Goal: Task Accomplishment & Management: Manage account settings

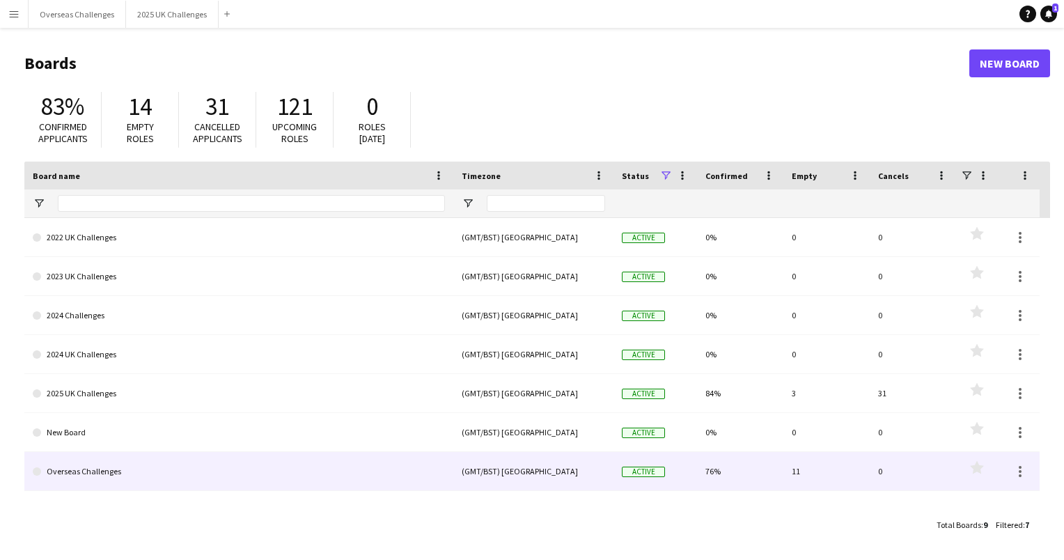
click at [106, 469] on link "Overseas Challenges" at bounding box center [239, 471] width 412 height 39
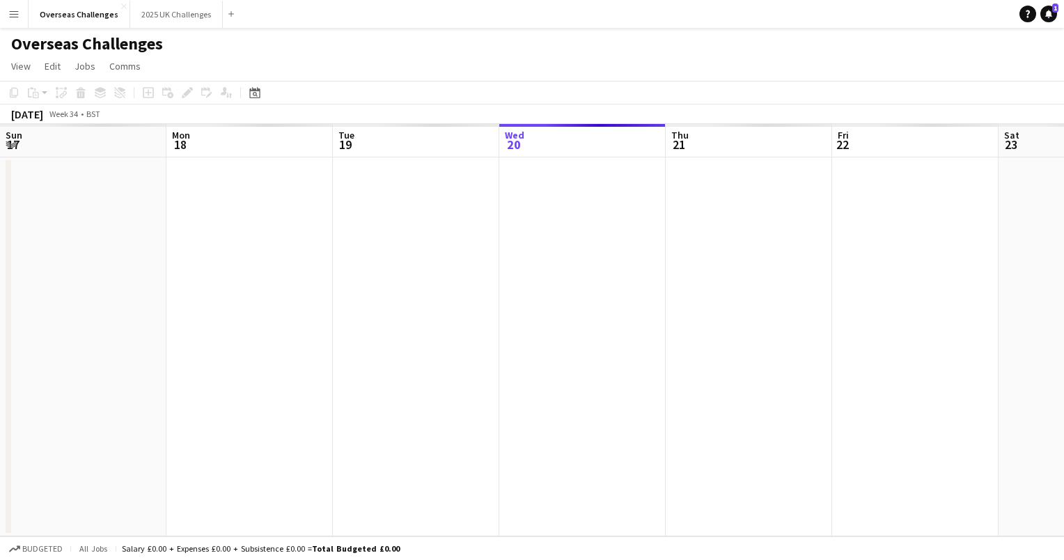
scroll to position [0, 333]
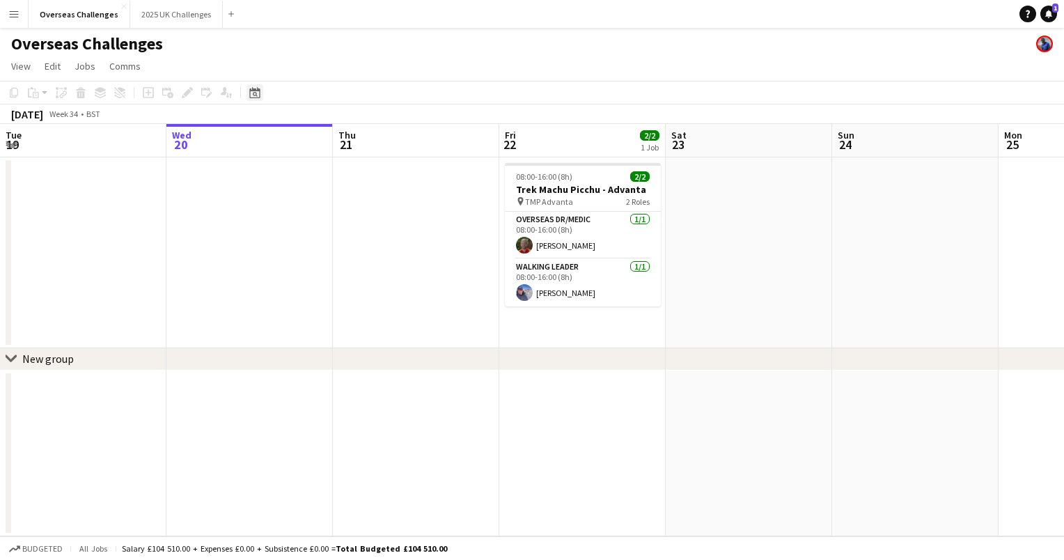
click at [256, 94] on icon at bounding box center [255, 94] width 5 height 5
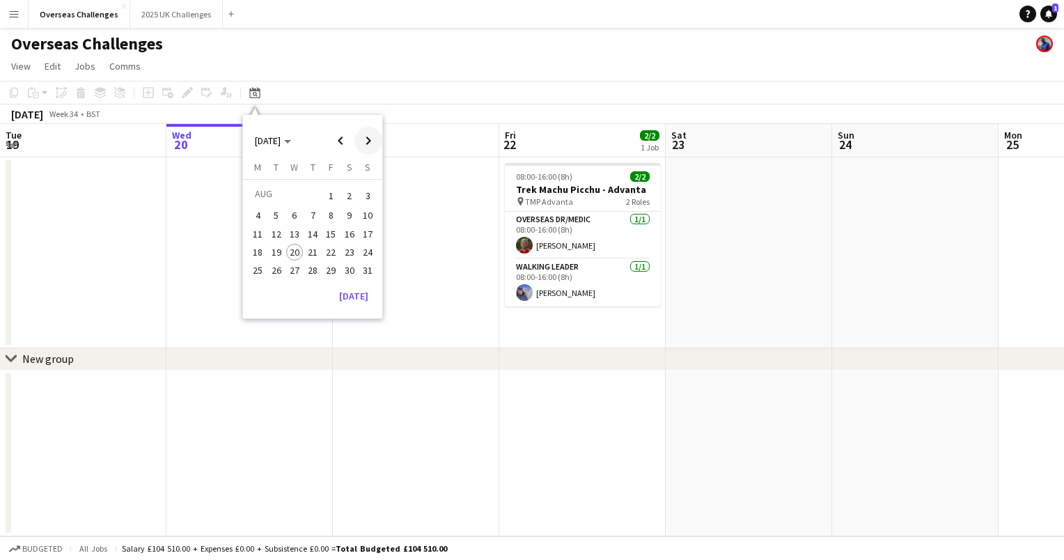
click at [368, 141] on span "Next month" at bounding box center [368, 141] width 28 height 28
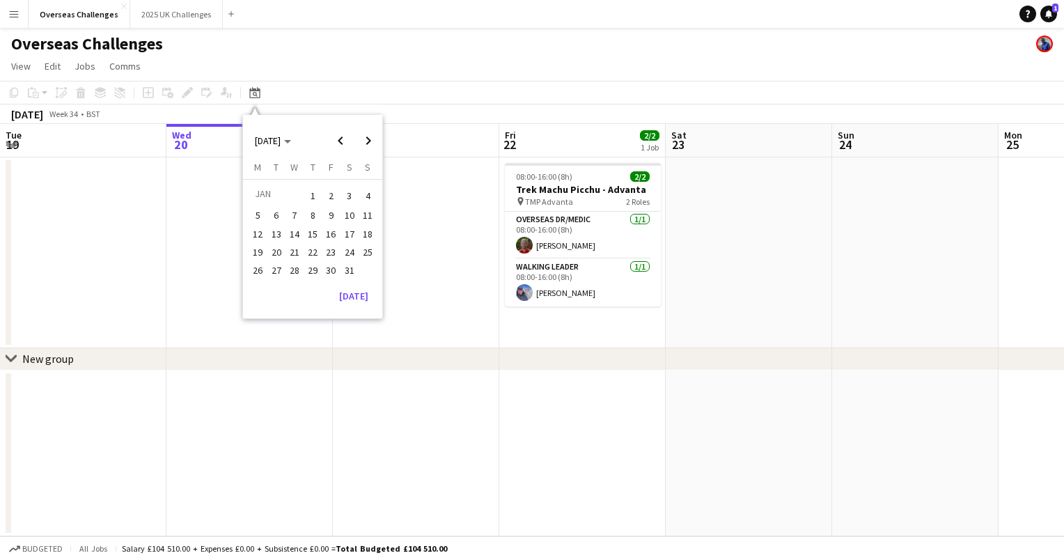
click at [279, 208] on span "6" at bounding box center [276, 216] width 17 height 17
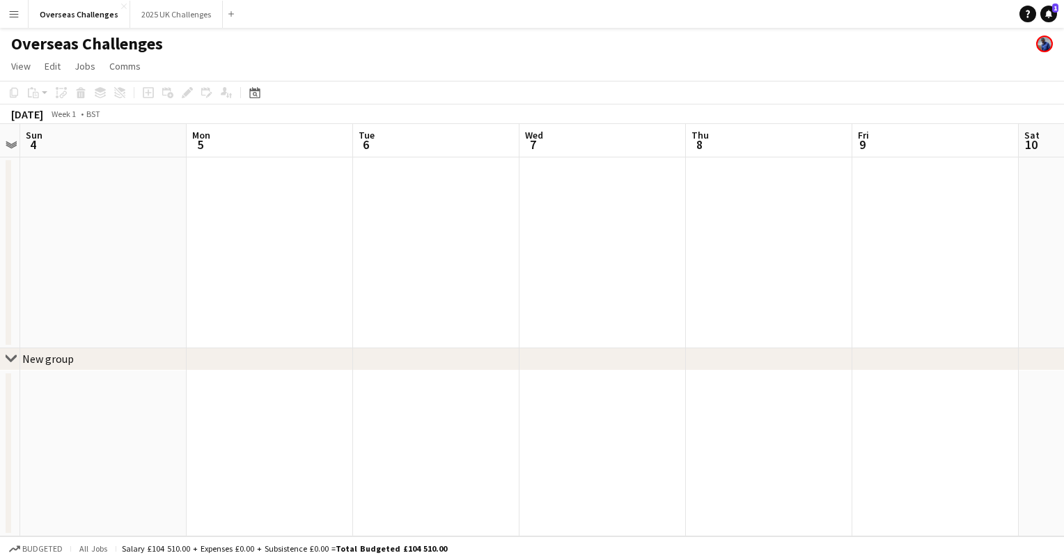
click at [369, 240] on app-date-cell at bounding box center [436, 252] width 166 height 191
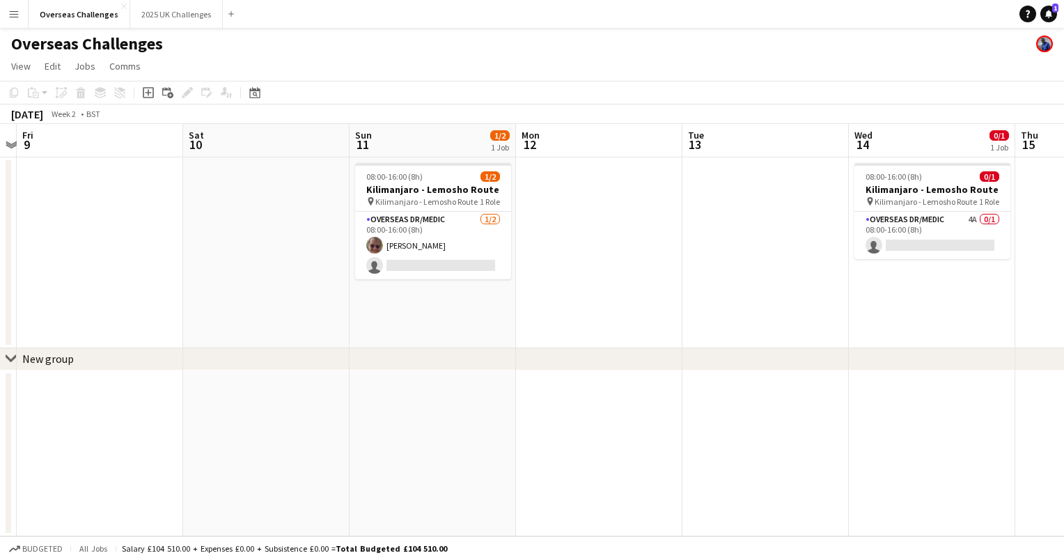
scroll to position [0, 345]
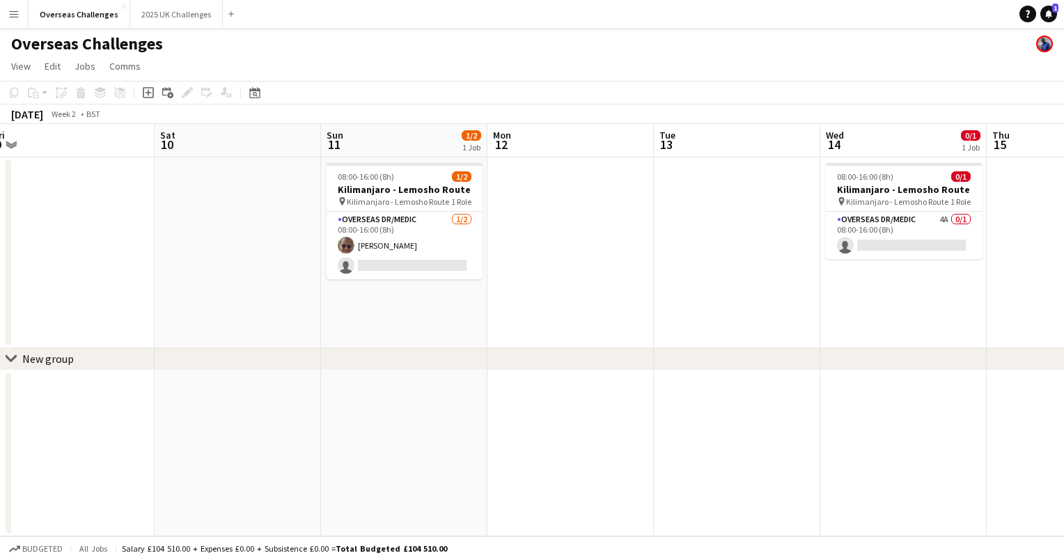
click at [787, 258] on app-date-cell at bounding box center [737, 252] width 166 height 191
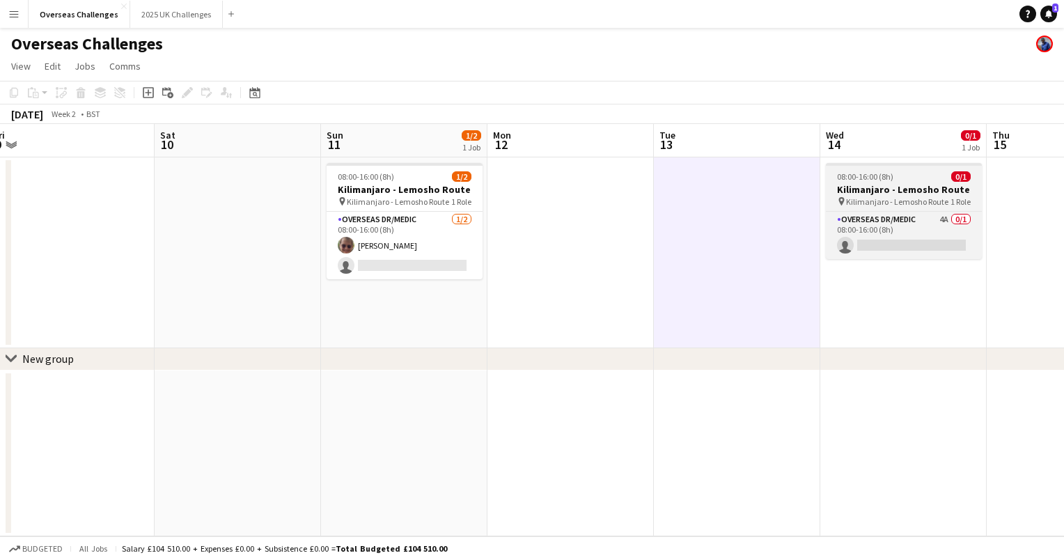
click at [911, 192] on h3 "Kilimanjaro - Lemosho Route" at bounding box center [904, 189] width 156 height 13
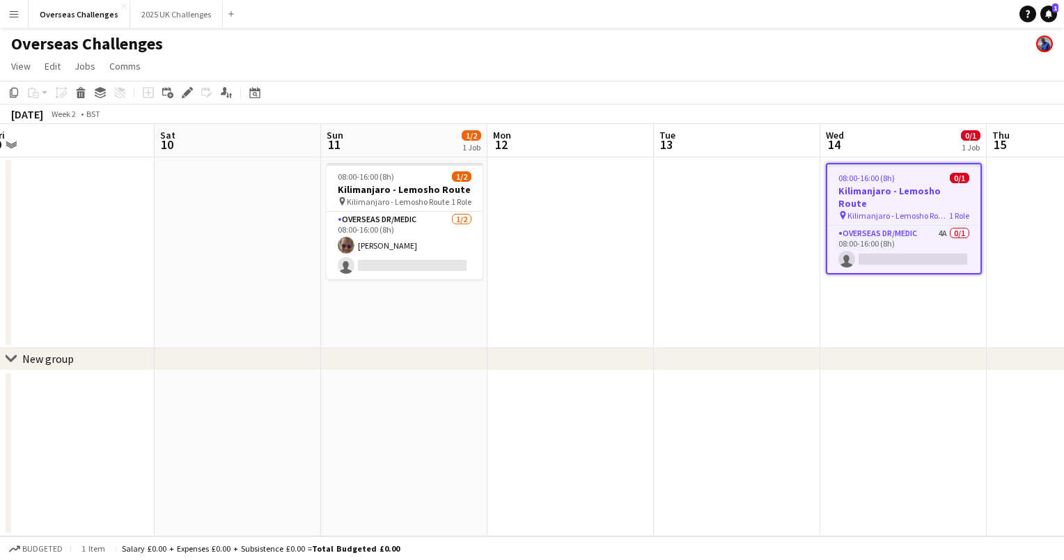
click at [911, 192] on h3 "Kilimanjaro - Lemosho Route" at bounding box center [903, 197] width 153 height 25
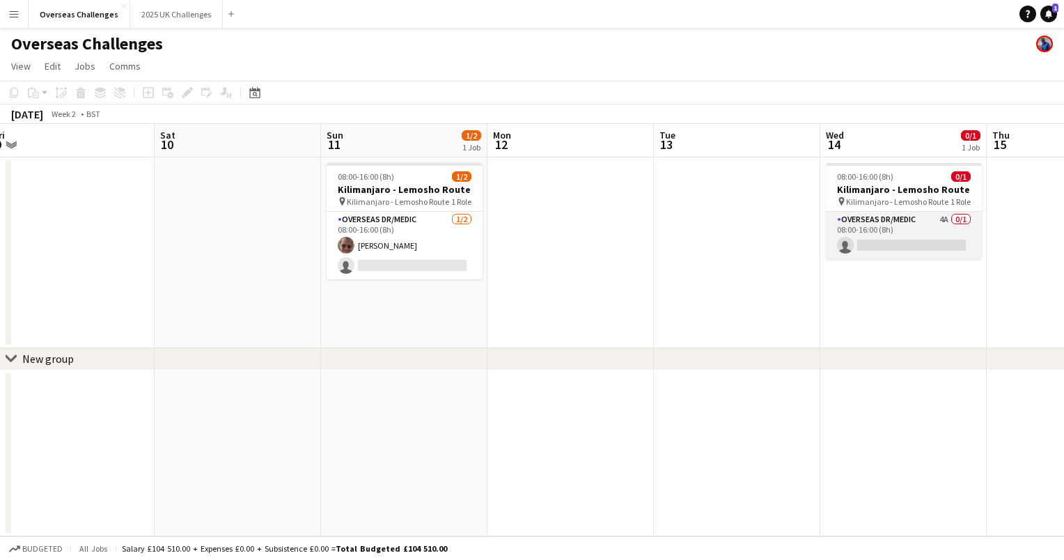
click at [909, 233] on app-card-role "Overseas Dr/Medic 4A 0/1 08:00-16:00 (8h) single-neutral-actions" at bounding box center [904, 235] width 156 height 47
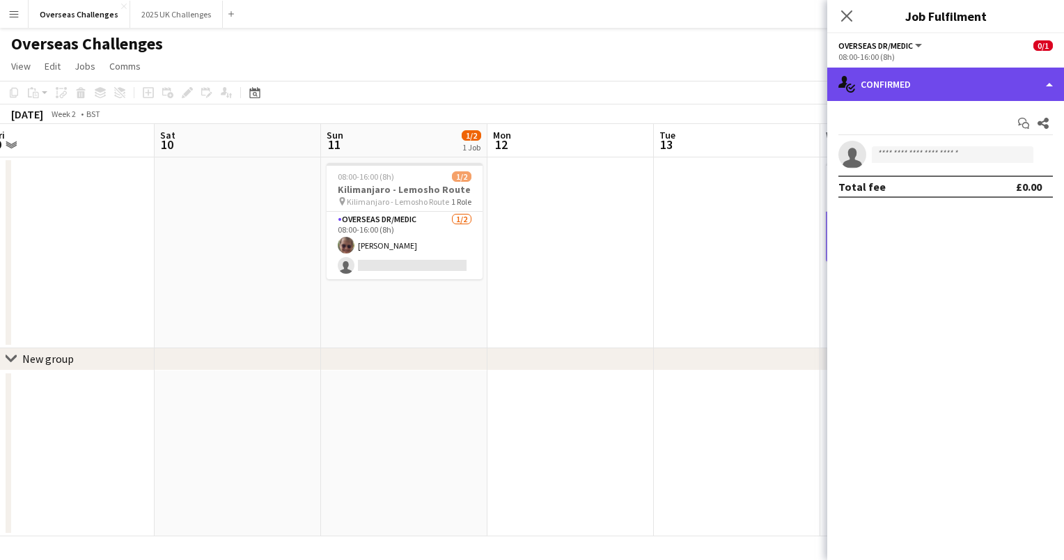
click at [896, 90] on div "single-neutral-actions-check-2 Confirmed" at bounding box center [945, 84] width 237 height 33
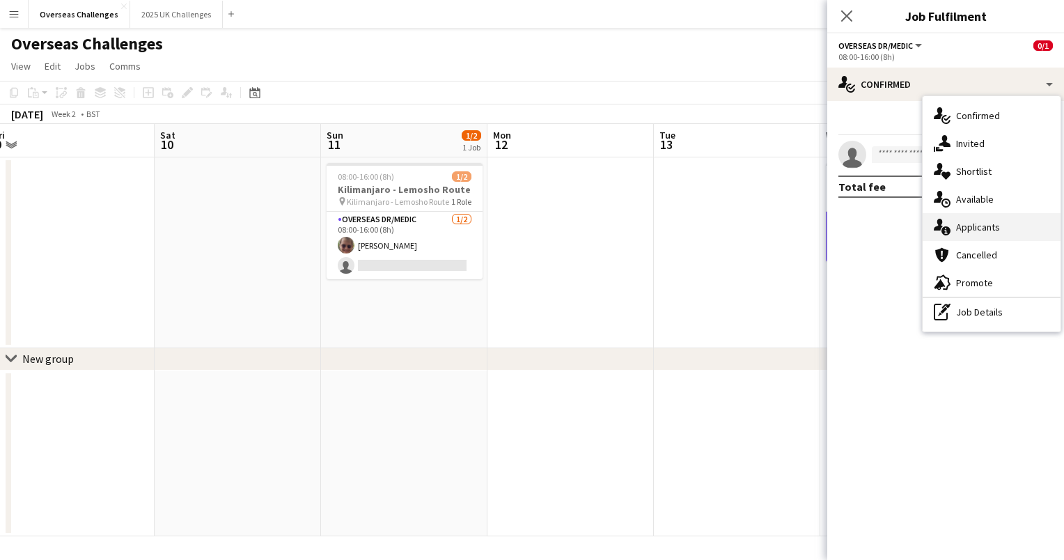
click at [974, 226] on div "single-neutral-actions-information Applicants" at bounding box center [992, 227] width 138 height 28
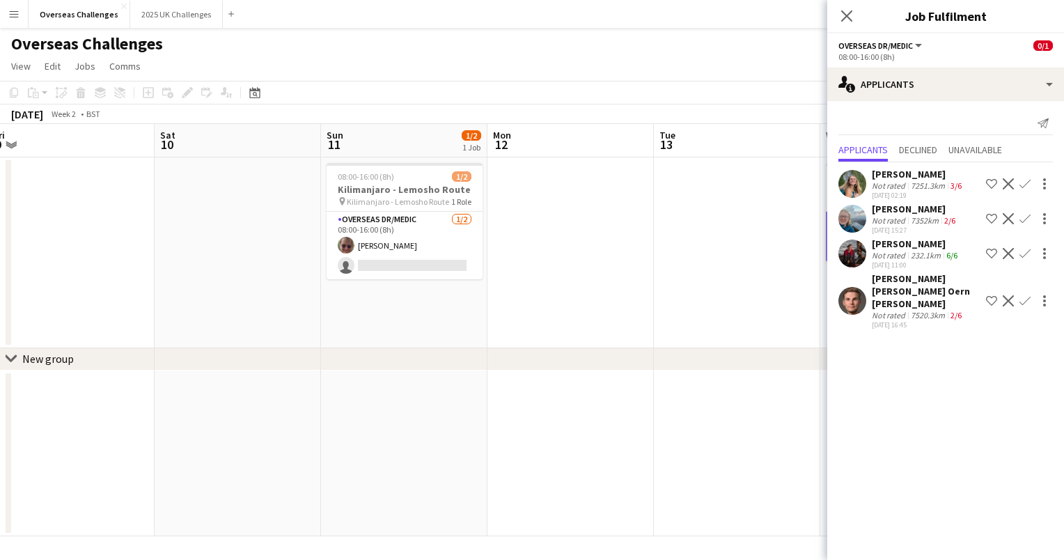
click at [915, 288] on div "[PERSON_NAME] [PERSON_NAME] Oern [PERSON_NAME]" at bounding box center [926, 291] width 109 height 38
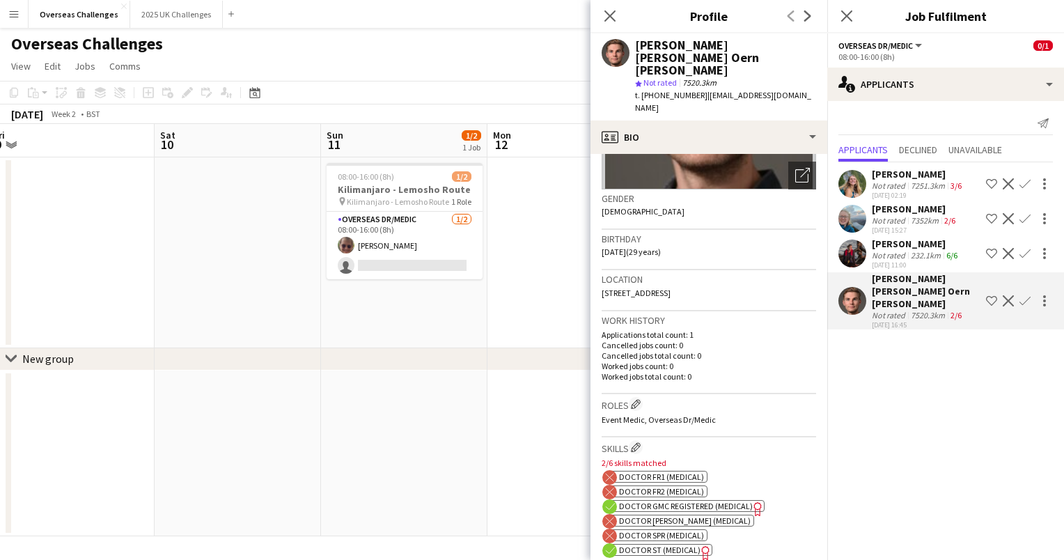
scroll to position [178, 0]
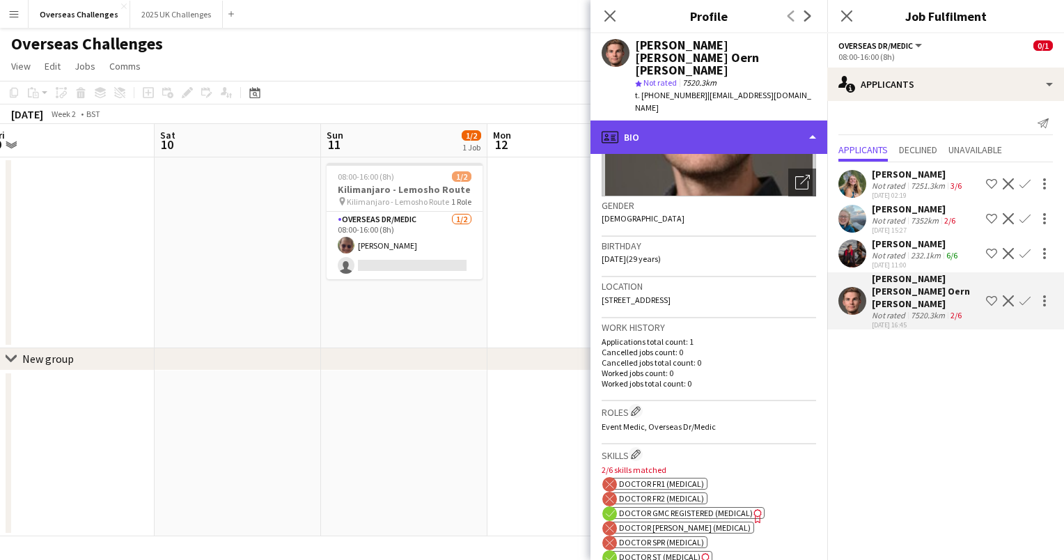
click at [736, 120] on div "profile Bio" at bounding box center [709, 136] width 237 height 33
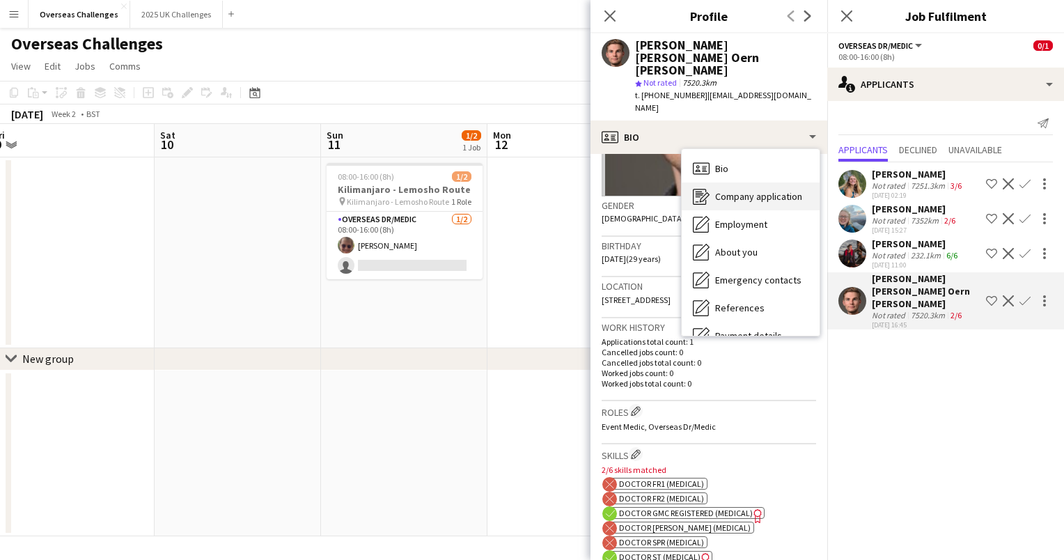
click at [749, 190] on span "Company application" at bounding box center [758, 196] width 87 height 13
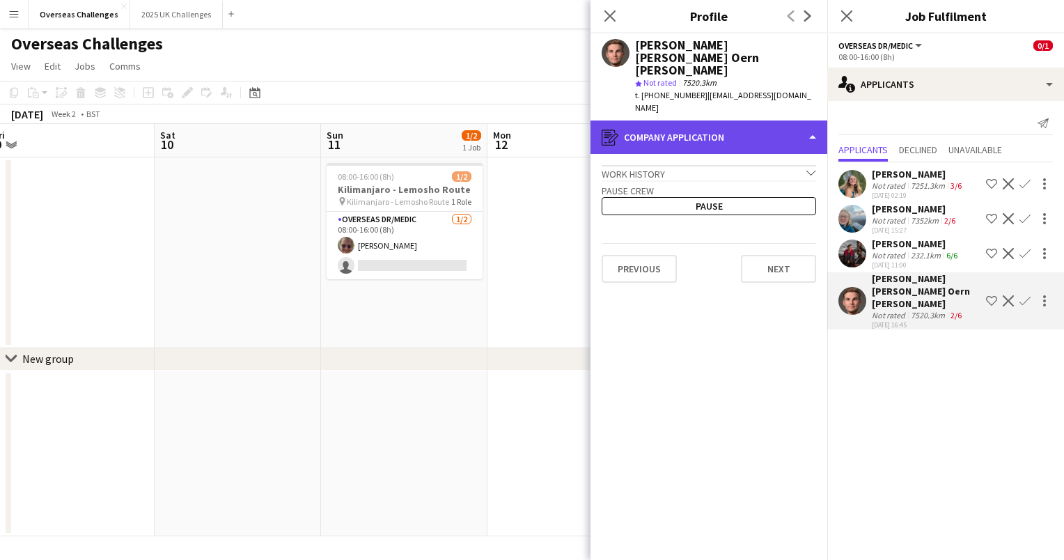
click at [754, 120] on div "register Company application" at bounding box center [709, 136] width 237 height 33
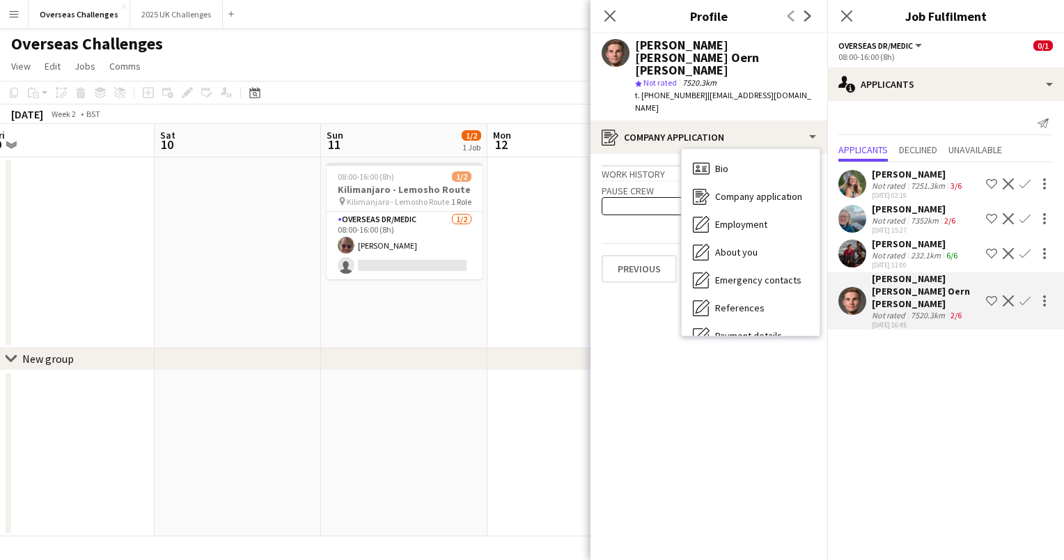
click at [649, 165] on div "Work history chevron-down" at bounding box center [709, 172] width 215 height 15
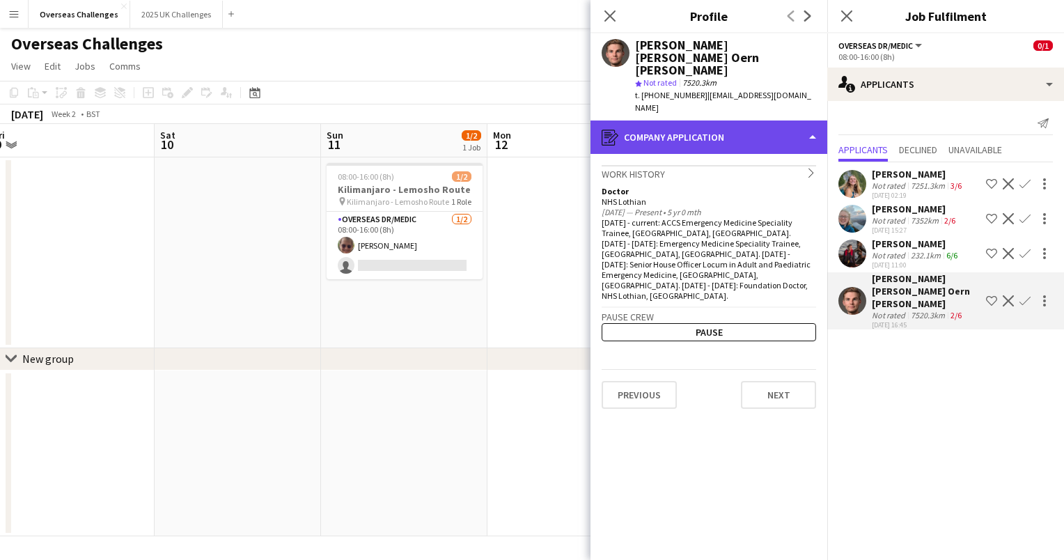
click at [740, 120] on div "register Company application" at bounding box center [709, 136] width 237 height 33
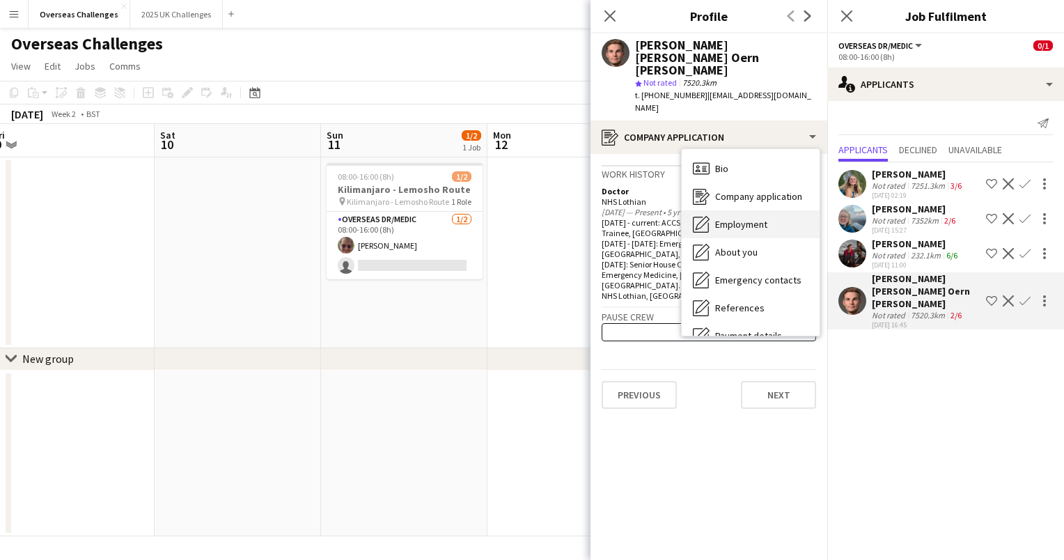
click at [740, 218] on span "Employment" at bounding box center [741, 224] width 52 height 13
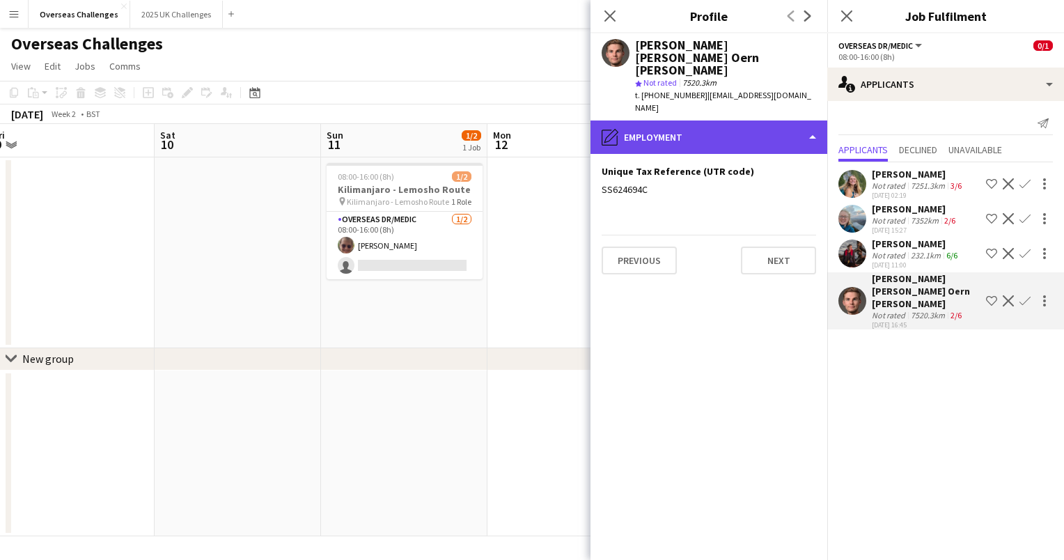
click at [739, 120] on div "pencil4 Employment" at bounding box center [709, 136] width 237 height 33
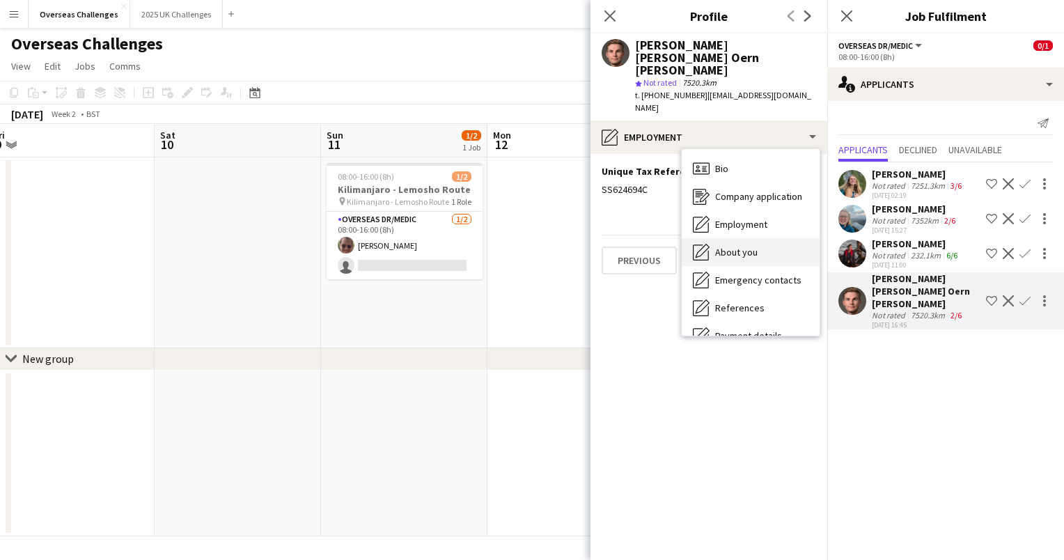
click at [755, 246] on span "About you" at bounding box center [736, 252] width 42 height 13
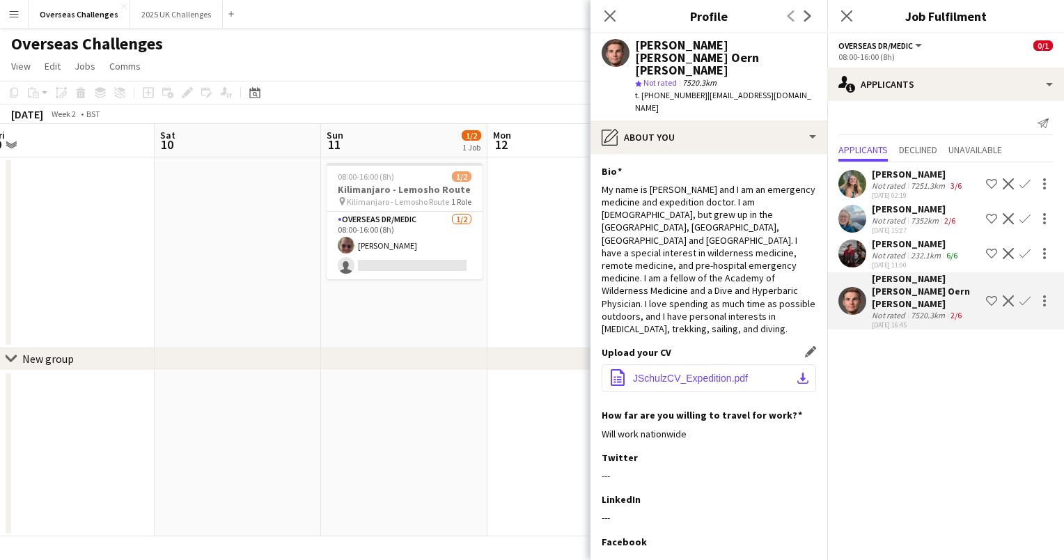
click at [721, 373] on span "JSchulzCV_Expedition.pdf" at bounding box center [690, 378] width 115 height 11
click at [270, 281] on app-date-cell at bounding box center [238, 252] width 166 height 191
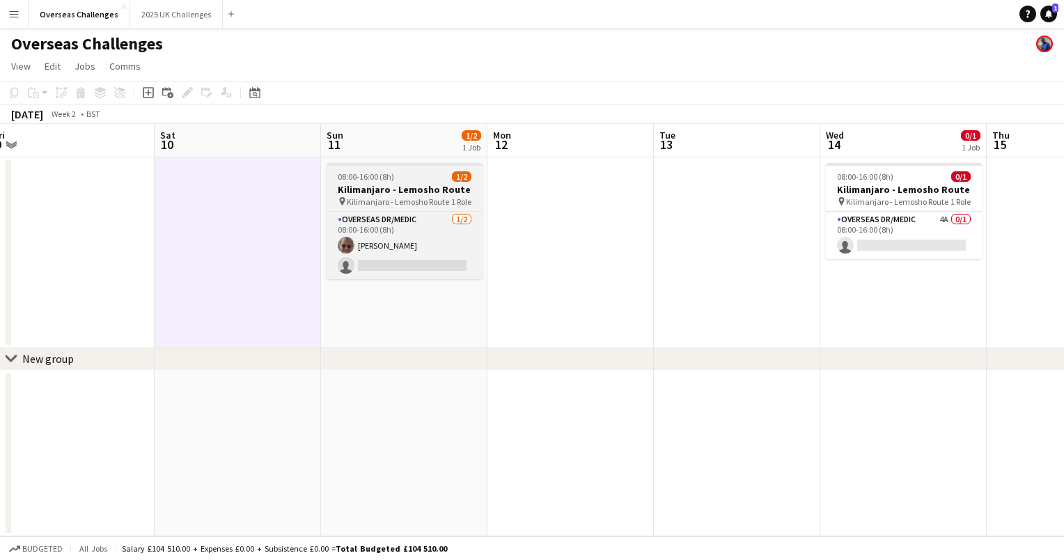
click at [400, 192] on h3 "Kilimanjaro - Lemosho Route" at bounding box center [405, 189] width 156 height 13
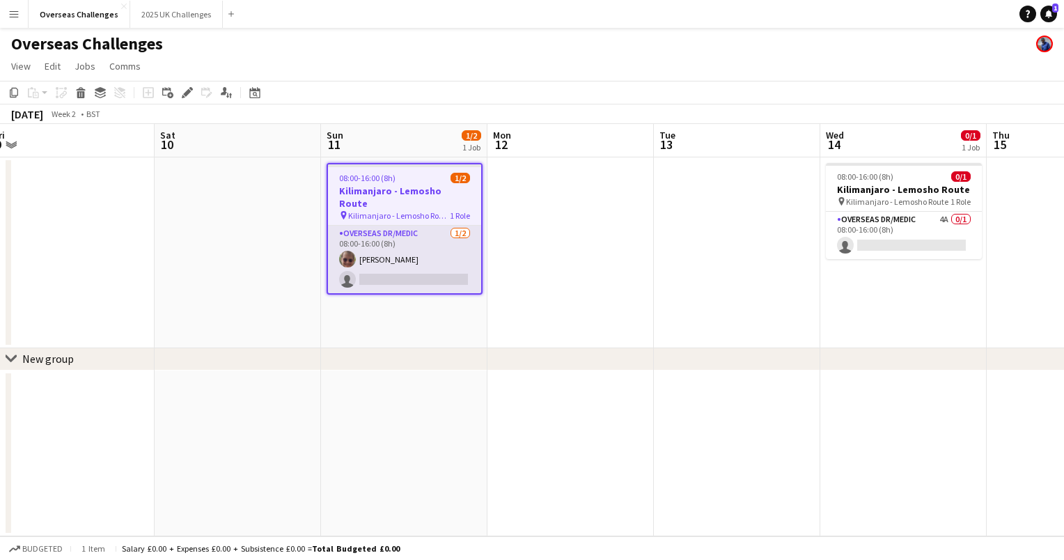
click at [412, 226] on app-card-role "Overseas Dr/Medic [DATE] 08:00-16:00 (8h) [PERSON_NAME] single-neutral-actions" at bounding box center [404, 260] width 153 height 68
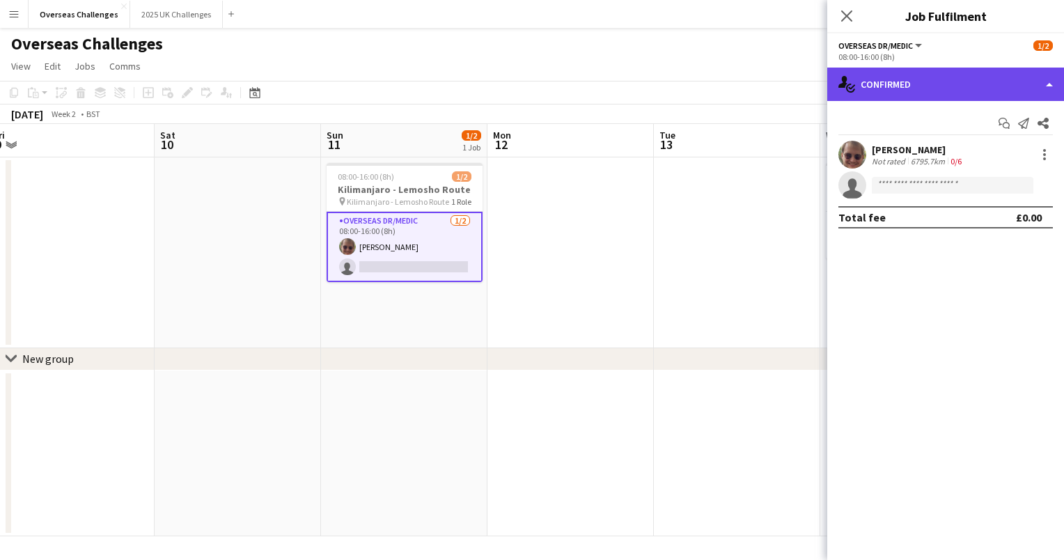
click at [921, 78] on div "single-neutral-actions-check-2 Confirmed" at bounding box center [945, 84] width 237 height 33
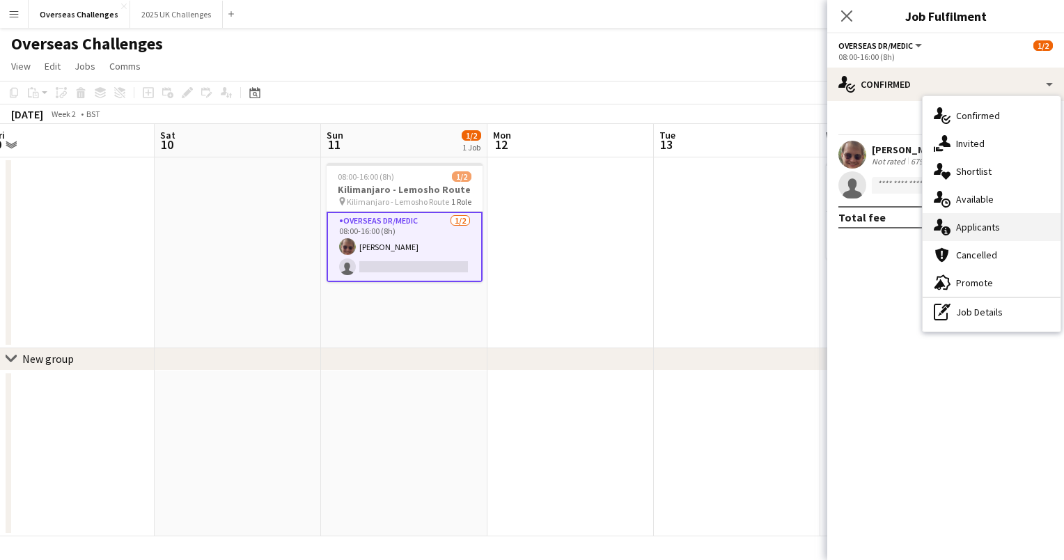
click at [962, 226] on div "single-neutral-actions-information Applicants" at bounding box center [992, 227] width 138 height 28
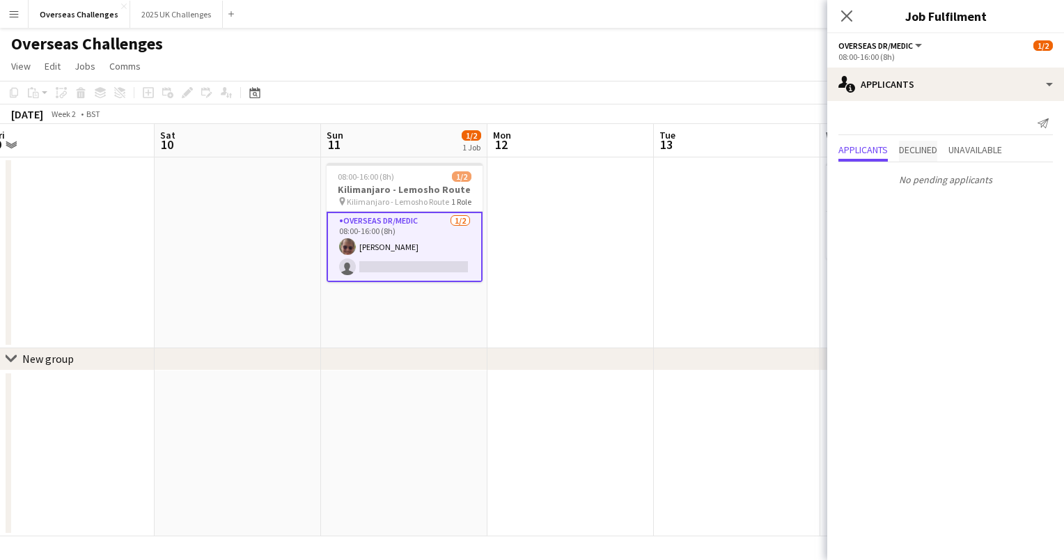
click at [923, 148] on span "Declined" at bounding box center [918, 150] width 38 height 10
click at [878, 123] on span "Applicants" at bounding box center [863, 121] width 49 height 10
click at [848, 17] on icon at bounding box center [846, 15] width 13 height 13
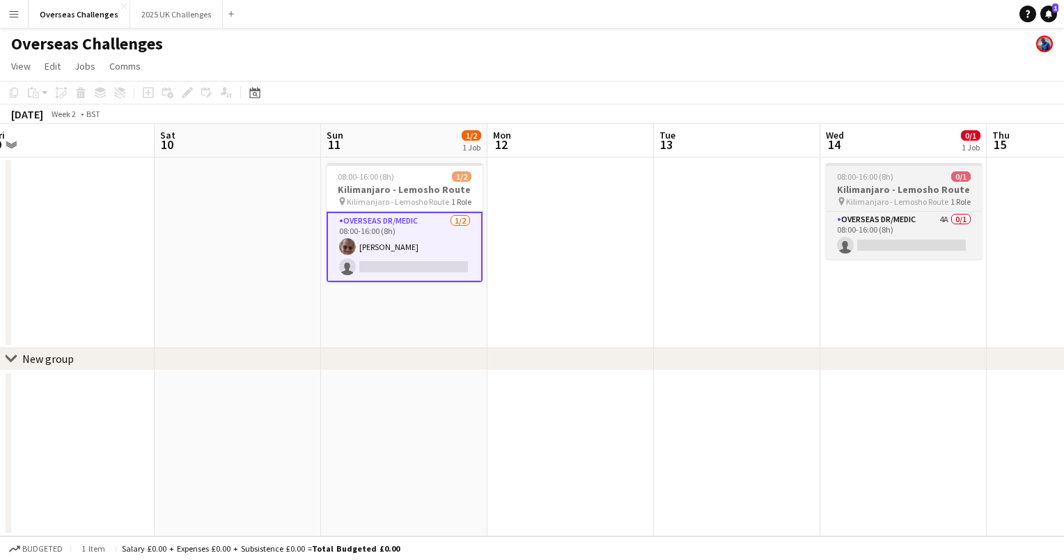
click at [903, 192] on h3 "Kilimanjaro - Lemosho Route" at bounding box center [904, 189] width 156 height 13
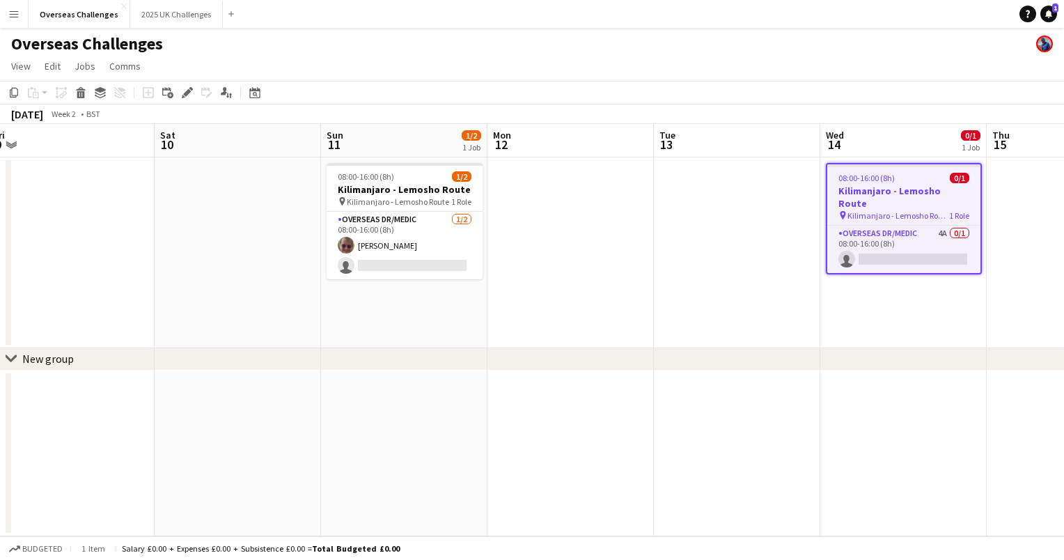
click at [899, 298] on app-date-cell "08:00-16:00 (8h) 0/1 [GEOGRAPHIC_DATA] - Lemosho Route pin Kilimanjaro - Lemosh…" at bounding box center [903, 252] width 166 height 191
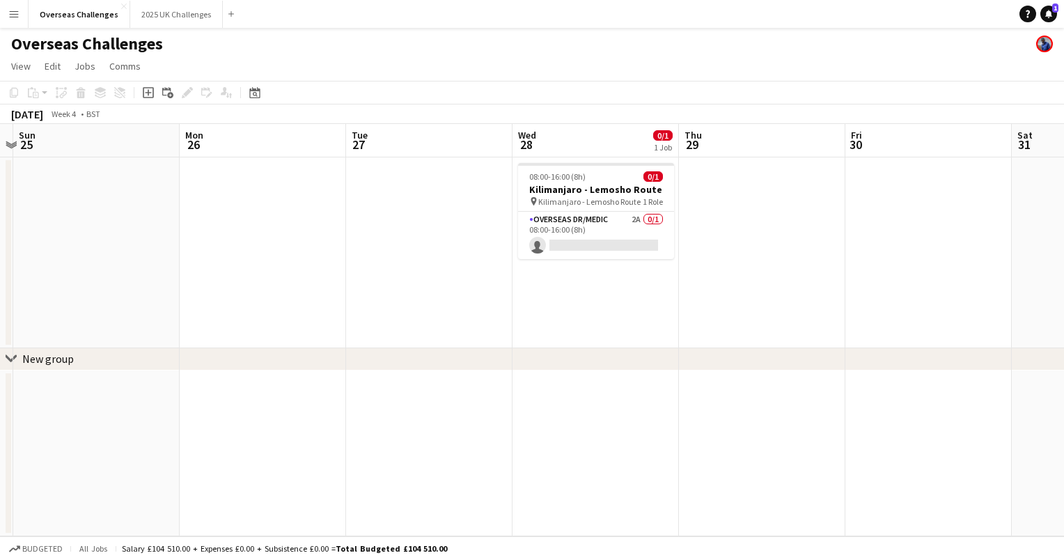
scroll to position [0, 663]
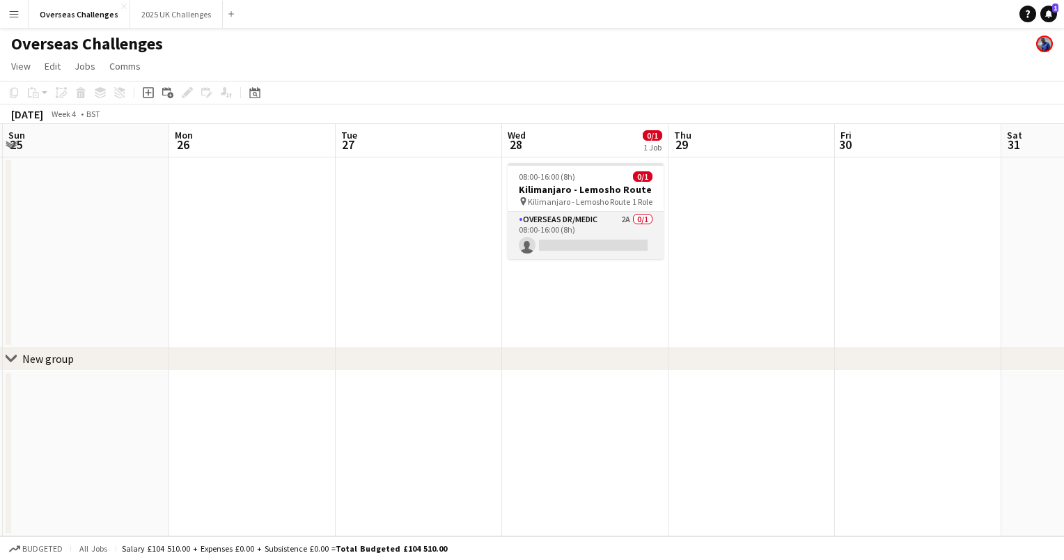
click at [581, 222] on app-card-role "Overseas Dr/Medic 2A 0/1 08:00-16:00 (8h) single-neutral-actions" at bounding box center [586, 235] width 156 height 47
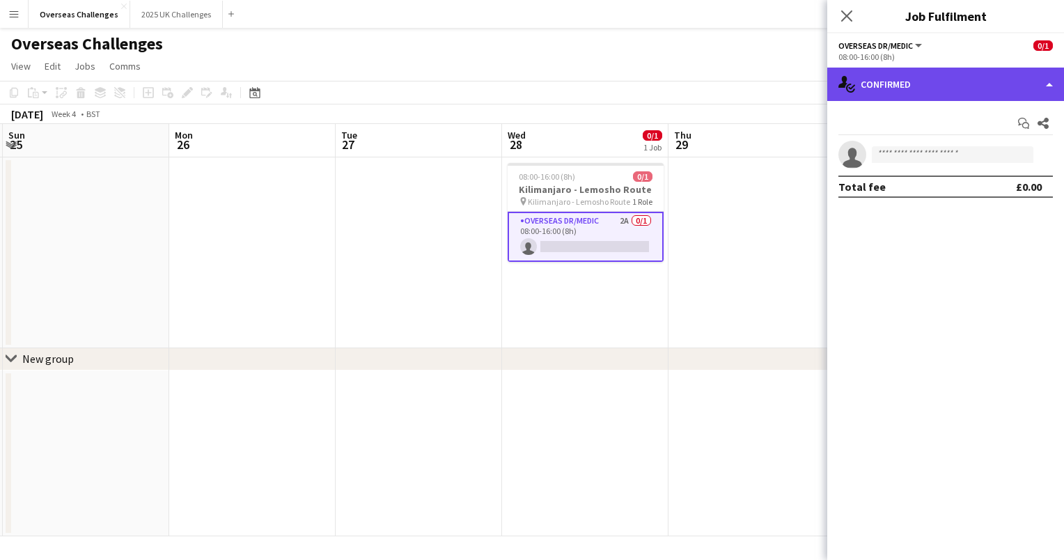
click at [919, 72] on div "single-neutral-actions-check-2 Confirmed" at bounding box center [945, 84] width 237 height 33
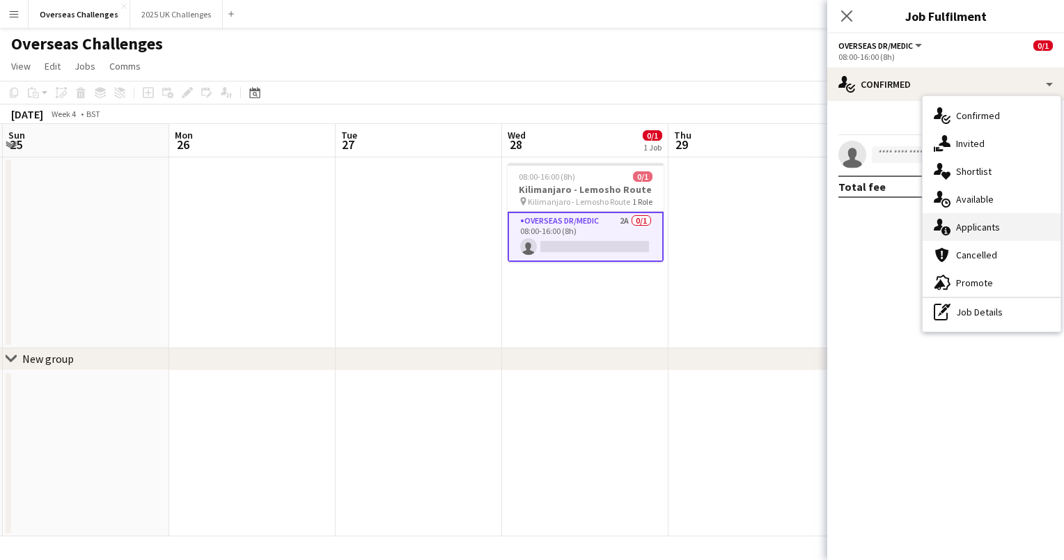
click at [963, 223] on div "single-neutral-actions-information Applicants" at bounding box center [992, 227] width 138 height 28
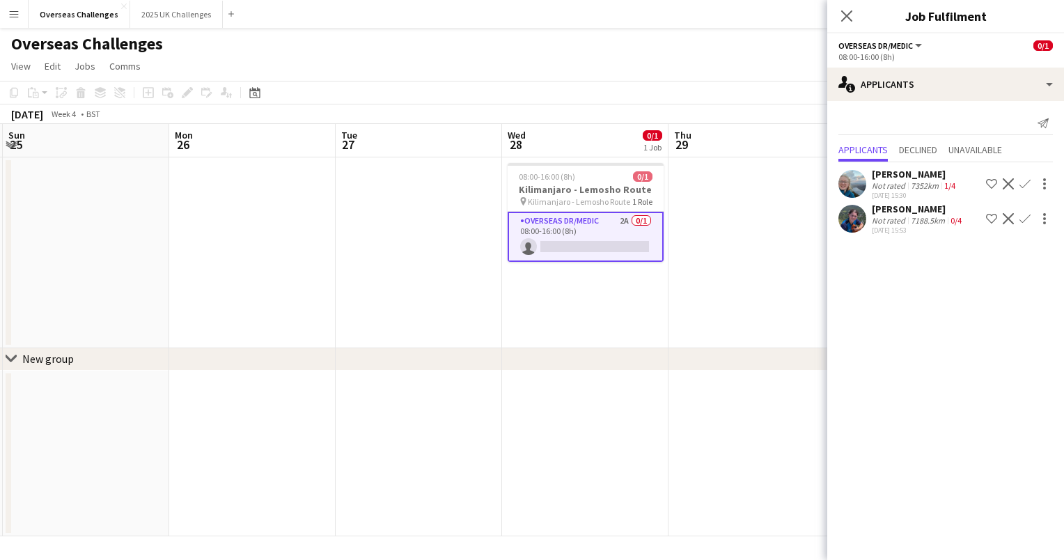
click at [917, 178] on div "[PERSON_NAME]" at bounding box center [915, 174] width 86 height 13
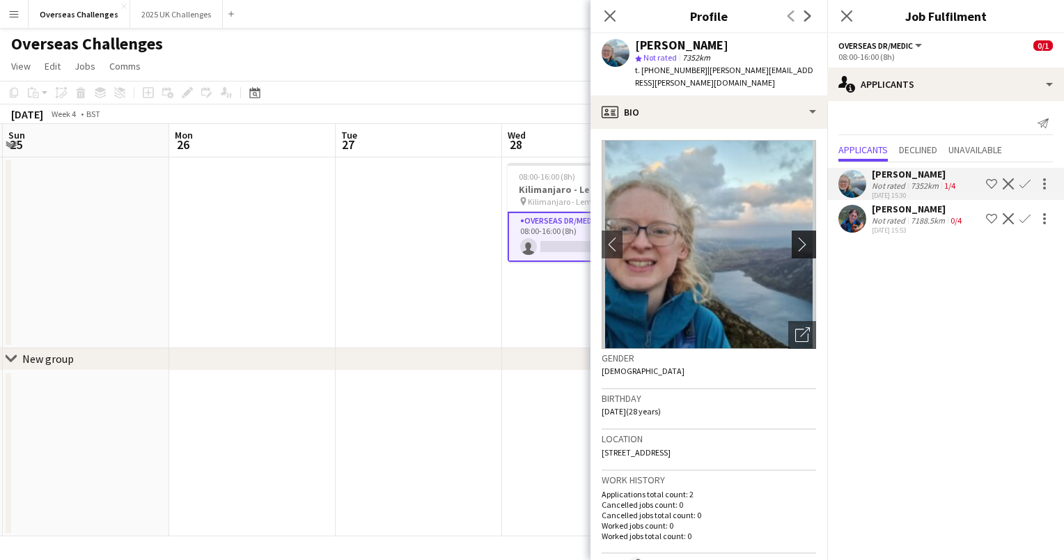
click at [793, 231] on button "chevron-right" at bounding box center [806, 245] width 28 height 28
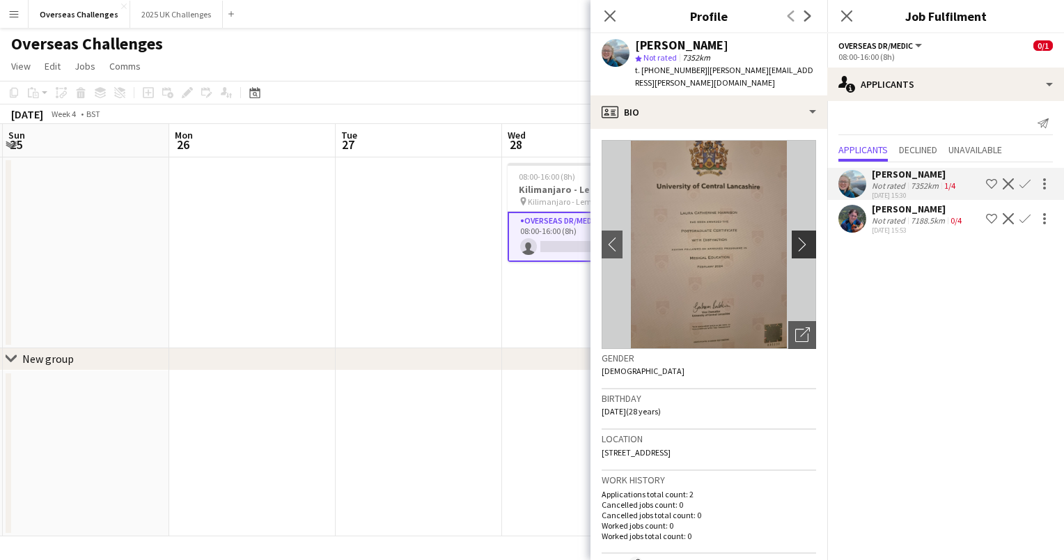
click at [793, 231] on button "chevron-right" at bounding box center [806, 245] width 28 height 28
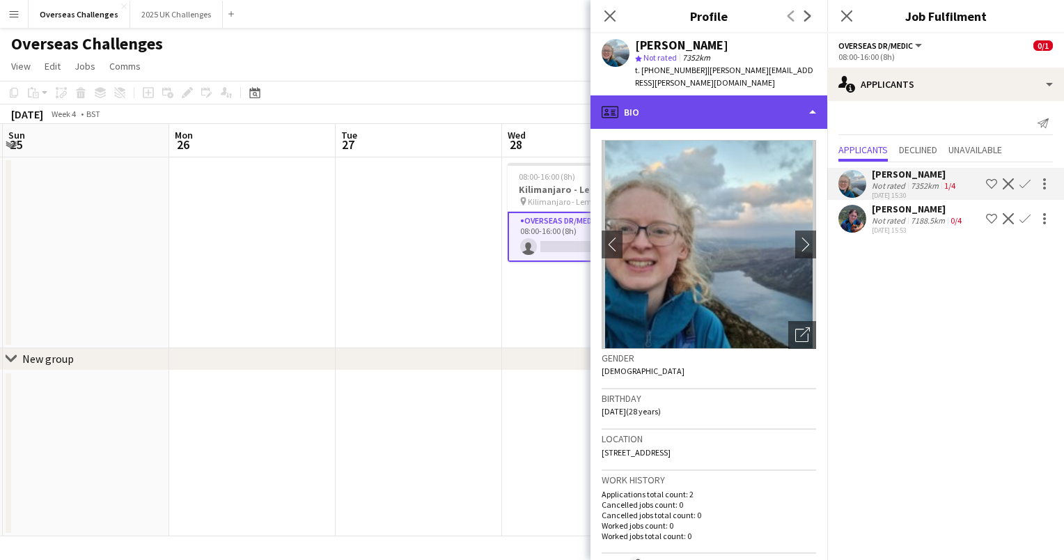
click at [795, 102] on div "profile Bio" at bounding box center [709, 111] width 237 height 33
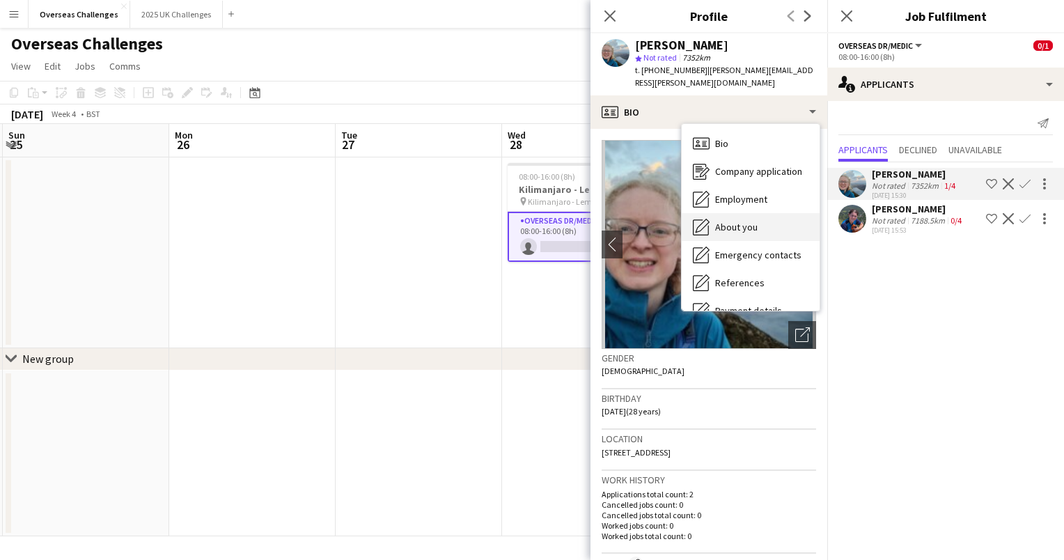
click at [774, 213] on div "About you About you" at bounding box center [751, 227] width 138 height 28
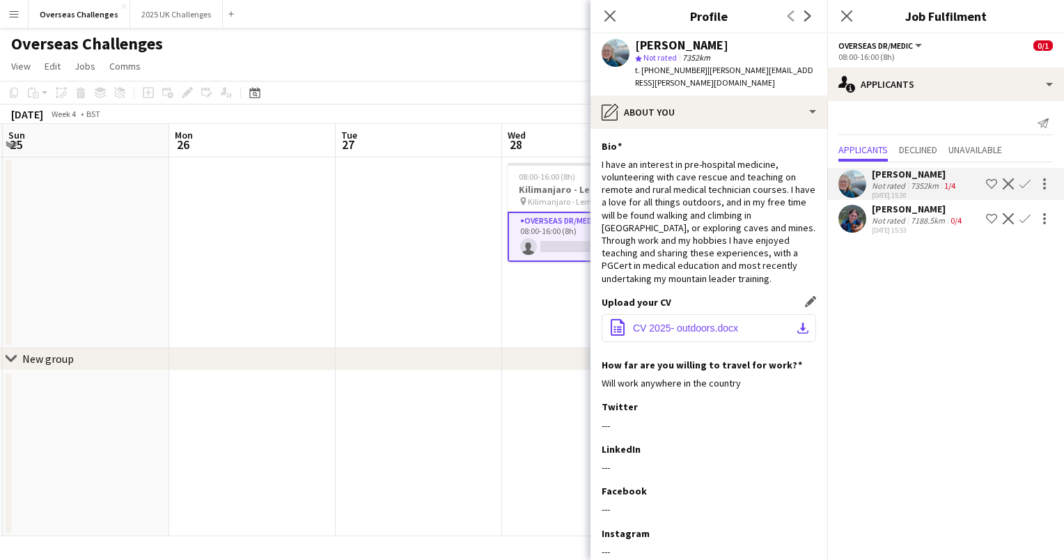
click at [715, 322] on span "CV 2025- outdoors.docx" at bounding box center [685, 327] width 105 height 11
click at [914, 215] on div "7188.5km" at bounding box center [928, 220] width 40 height 10
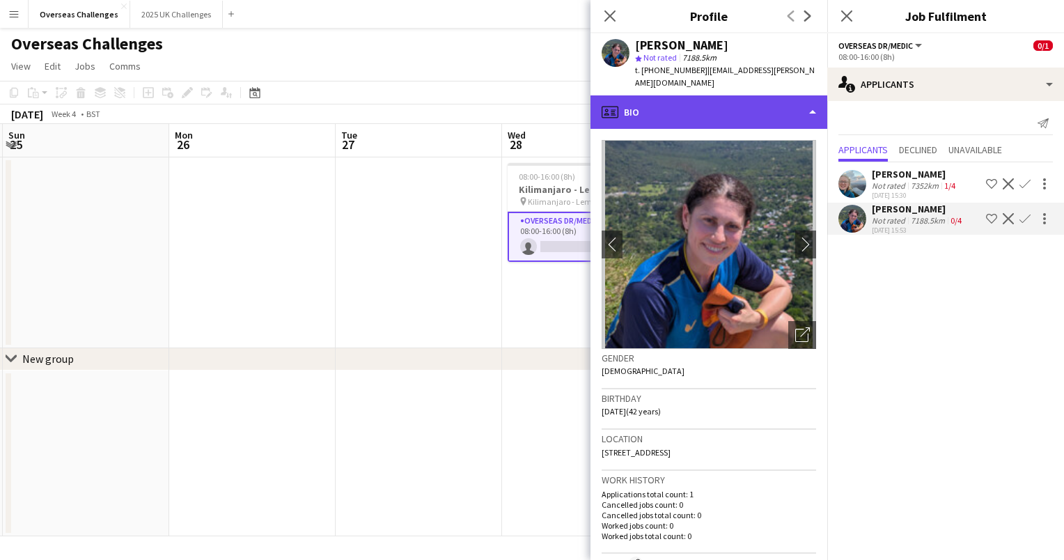
click at [764, 100] on div "profile Bio" at bounding box center [709, 111] width 237 height 33
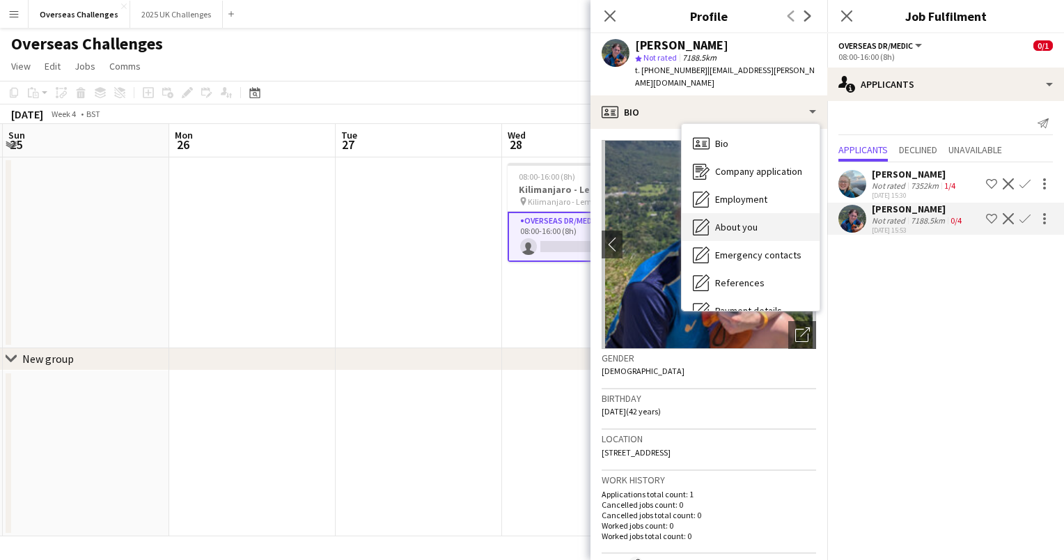
click at [759, 215] on div "About you About you" at bounding box center [751, 227] width 138 height 28
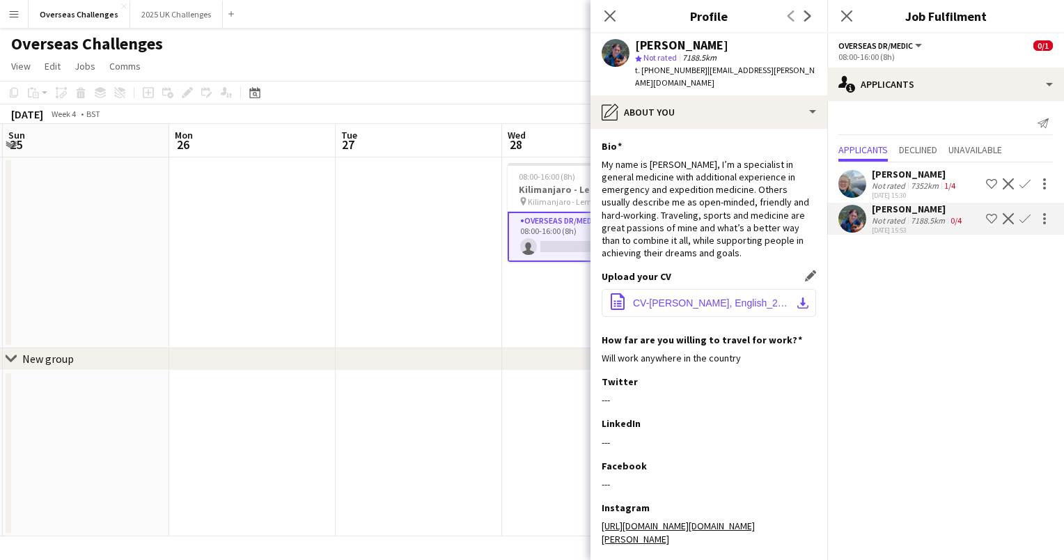
click at [717, 297] on span "CV-[PERSON_NAME], English_2025.pdf" at bounding box center [711, 302] width 157 height 11
click at [449, 189] on app-date-cell at bounding box center [419, 252] width 166 height 191
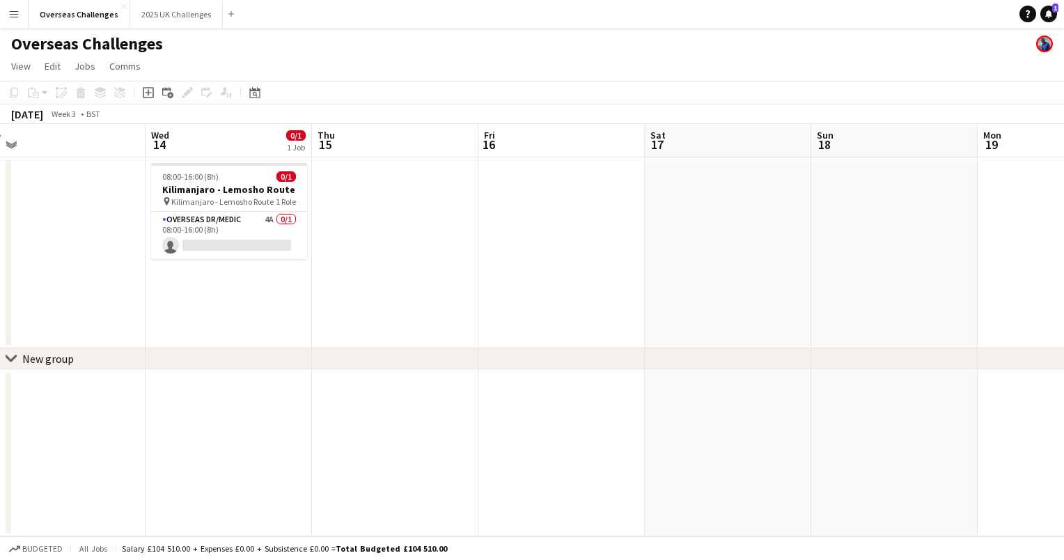
scroll to position [0, 350]
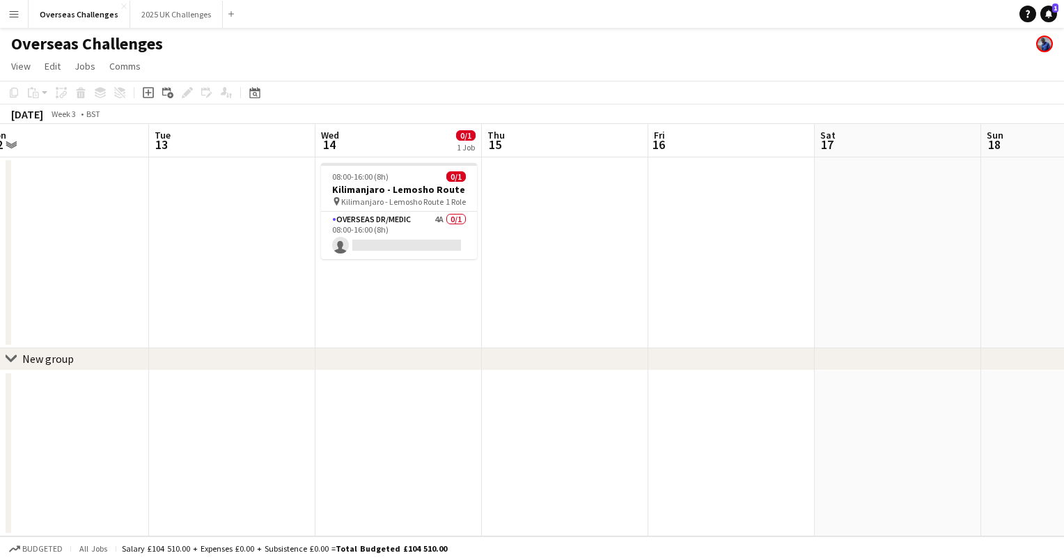
click at [449, 189] on h3 "Kilimanjaro - Lemosho Route" at bounding box center [399, 189] width 156 height 13
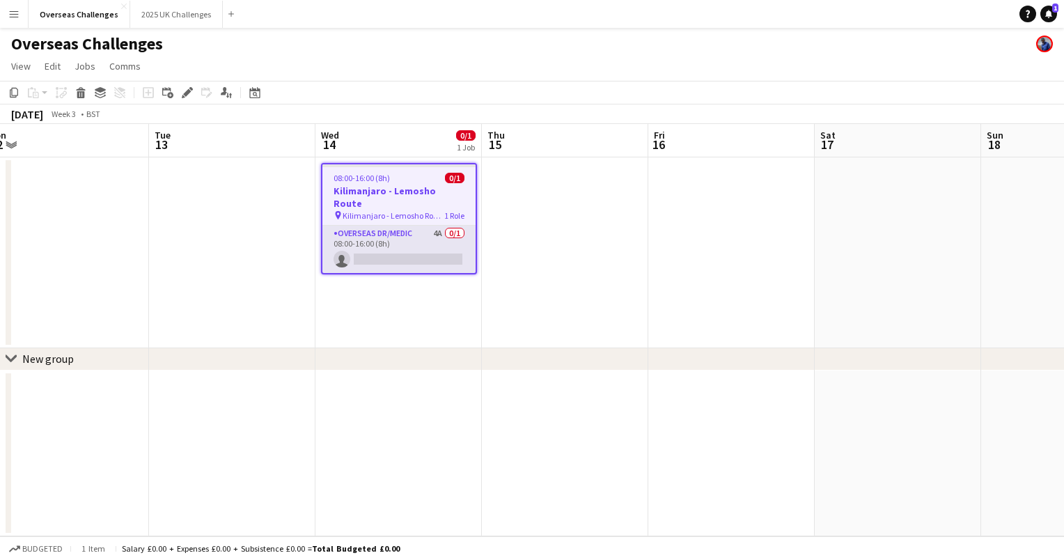
drag, startPoint x: 437, startPoint y: 223, endPoint x: 412, endPoint y: 226, distance: 25.2
click at [412, 226] on app-card-role "Overseas Dr/Medic 4A 0/1 08:00-16:00 (8h) single-neutral-actions" at bounding box center [398, 249] width 153 height 47
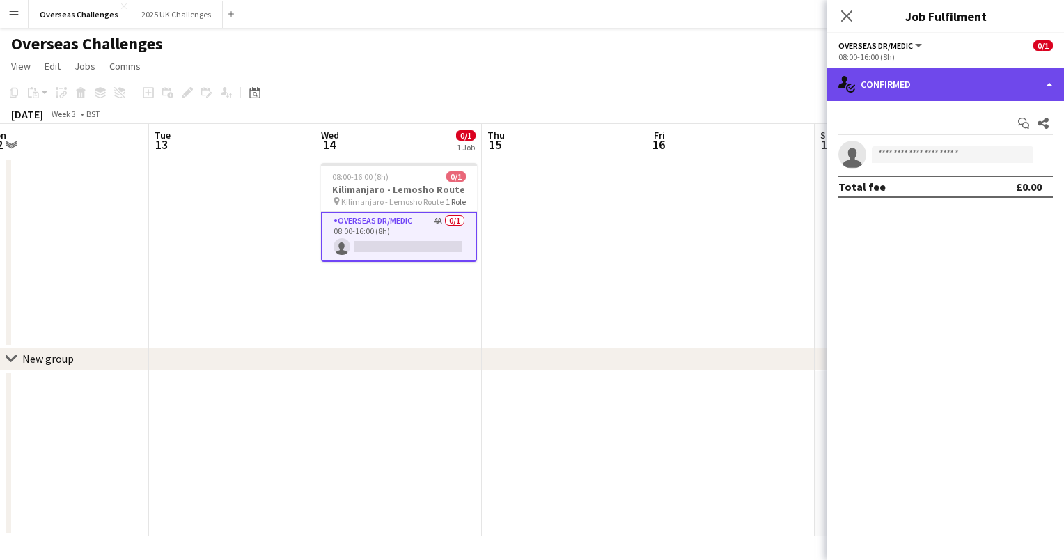
click at [892, 81] on div "single-neutral-actions-check-2 Confirmed" at bounding box center [945, 84] width 237 height 33
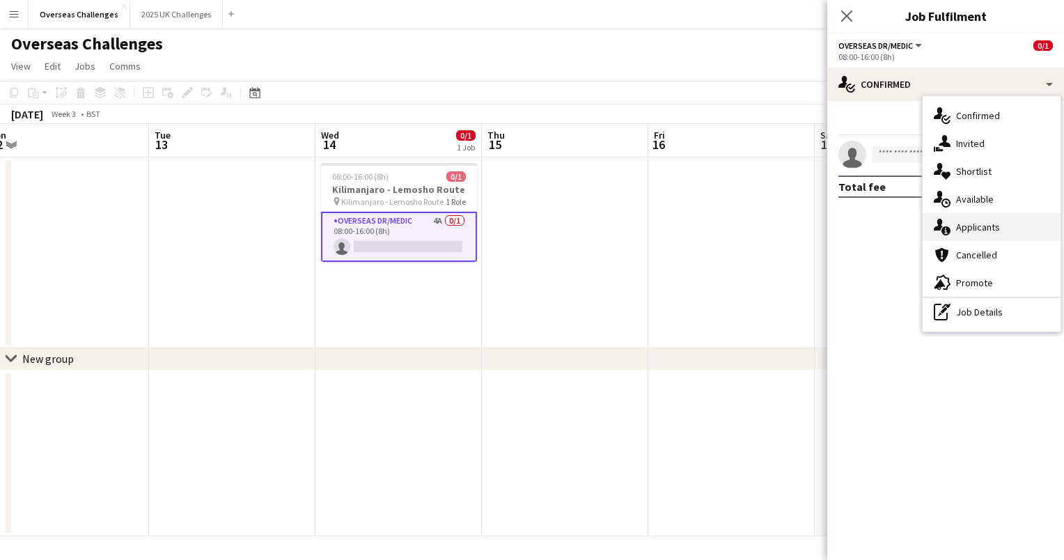
click at [967, 228] on div "single-neutral-actions-information Applicants" at bounding box center [992, 227] width 138 height 28
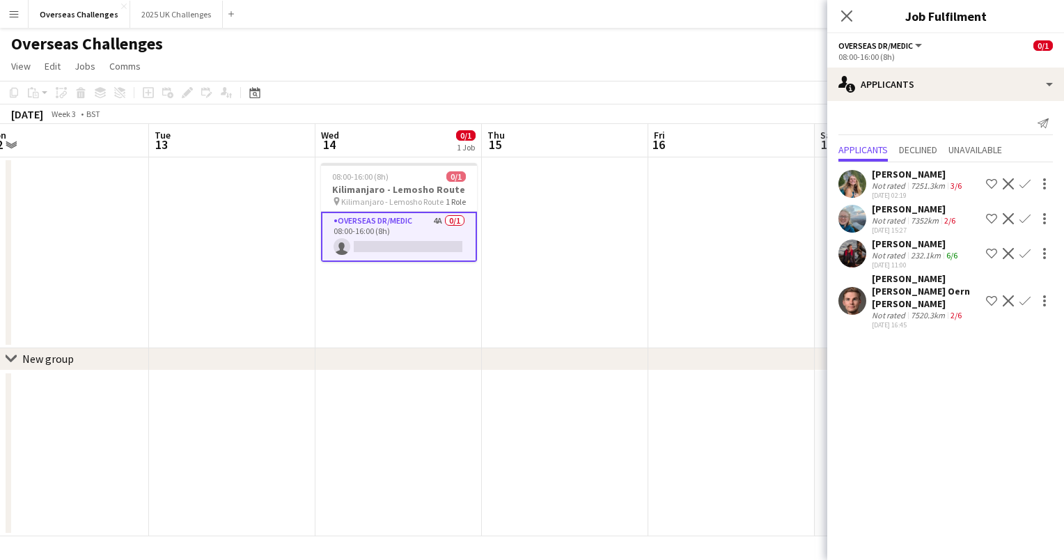
click at [928, 220] on div "7352km" at bounding box center [924, 220] width 33 height 10
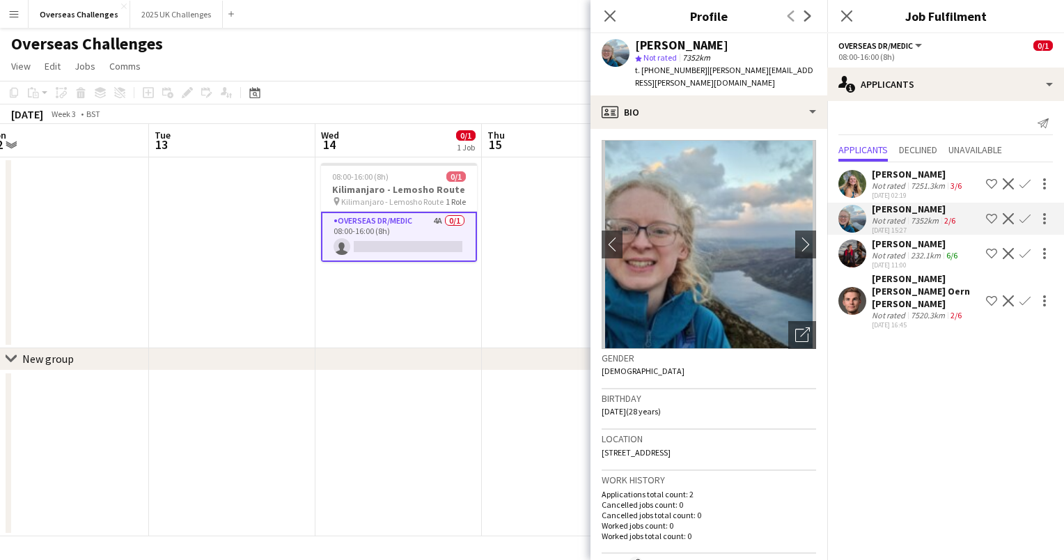
click at [765, 80] on div "[PERSON_NAME] star Not rated 7352km t. [PHONE_NUMBER] | [PERSON_NAME][EMAIL_ADD…" at bounding box center [709, 64] width 237 height 62
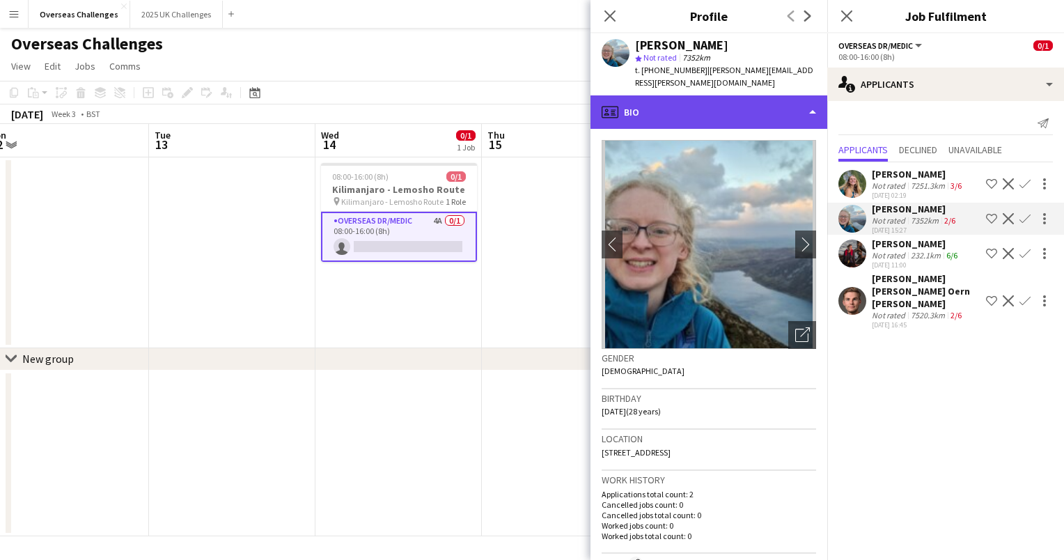
click at [752, 98] on div "profile Bio" at bounding box center [709, 111] width 237 height 33
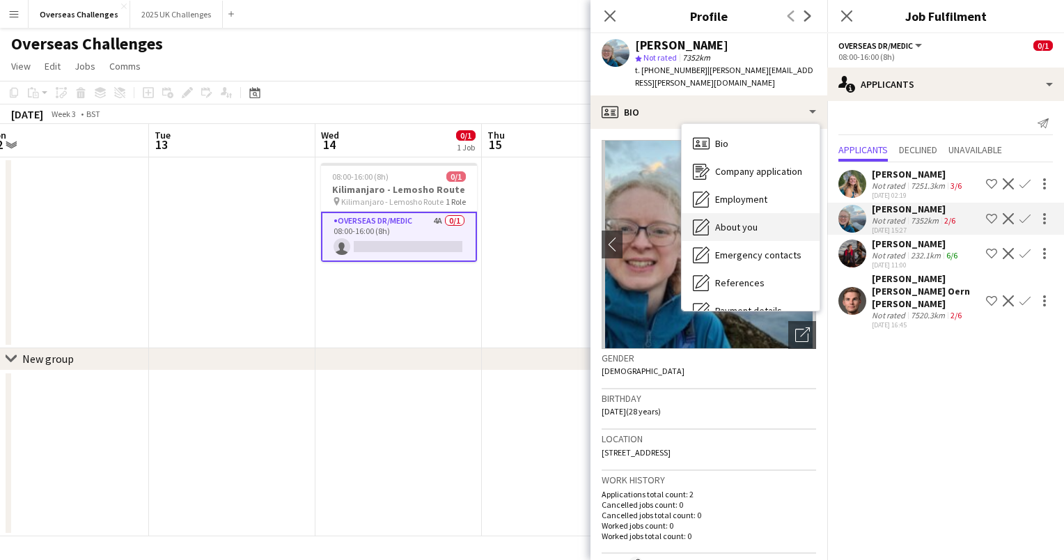
click at [780, 214] on div "About you About you" at bounding box center [751, 227] width 138 height 28
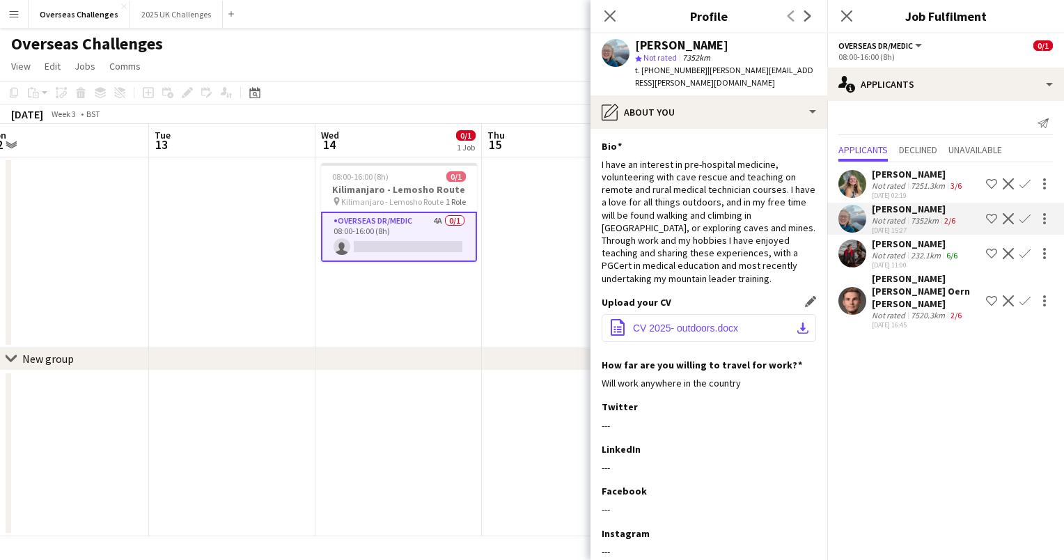
click at [708, 322] on span "CV 2025- outdoors.docx" at bounding box center [685, 327] width 105 height 11
click at [908, 178] on div "[PERSON_NAME]" at bounding box center [918, 174] width 93 height 13
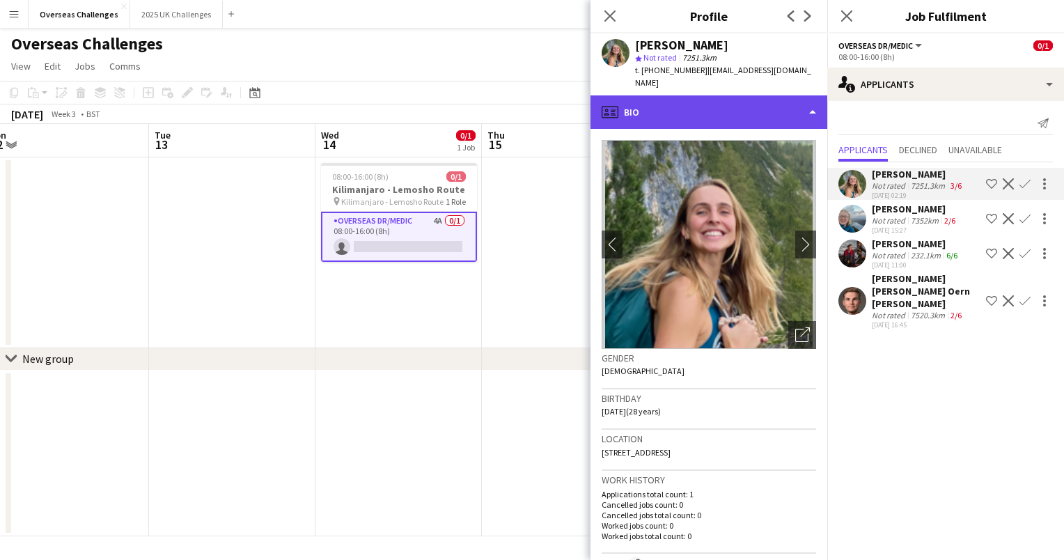
click at [763, 98] on div "profile Bio" at bounding box center [709, 111] width 237 height 33
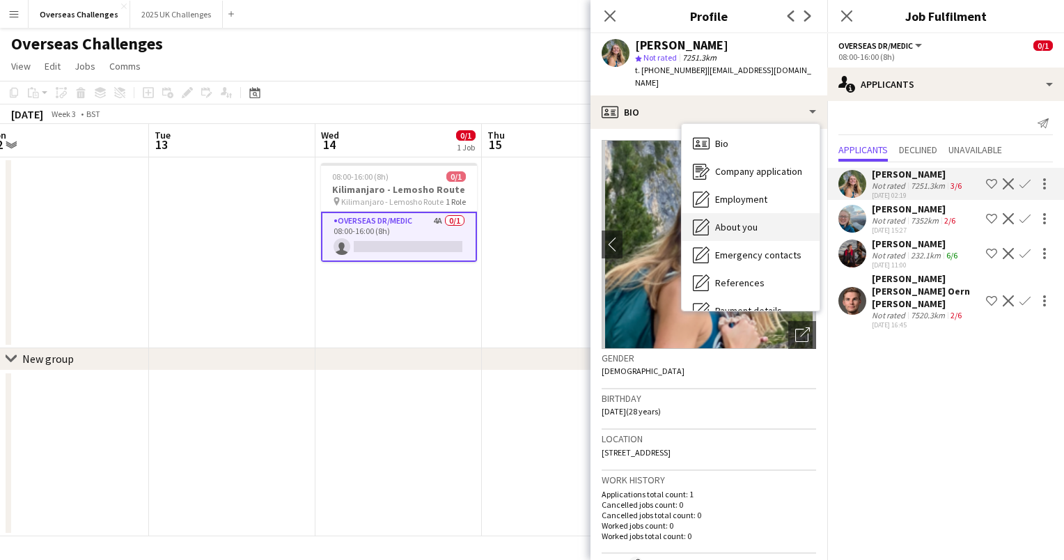
click at [786, 213] on div "About you About you" at bounding box center [751, 227] width 138 height 28
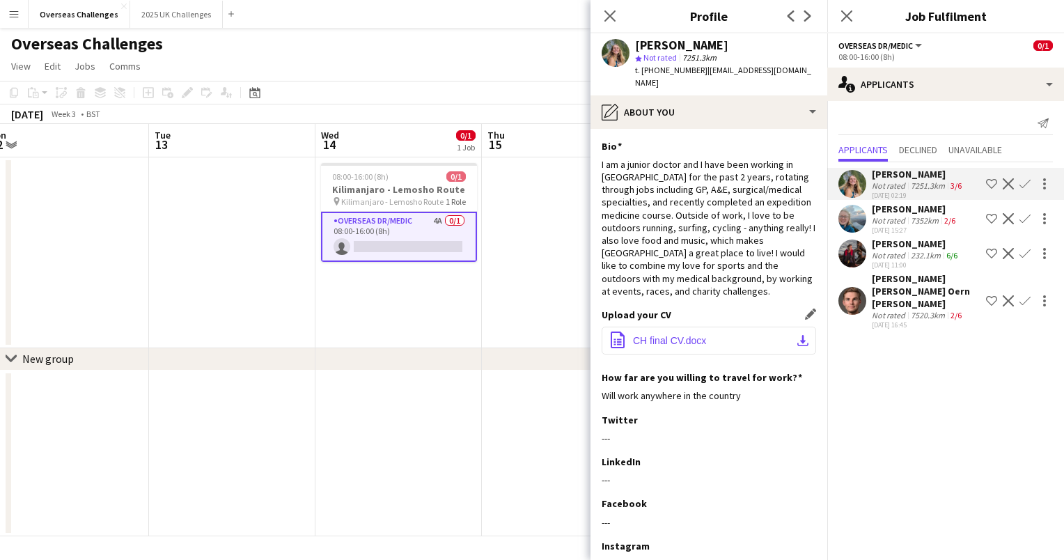
click at [677, 335] on span "CH final CV.docx" at bounding box center [669, 340] width 73 height 11
click at [611, 16] on icon at bounding box center [609, 15] width 13 height 13
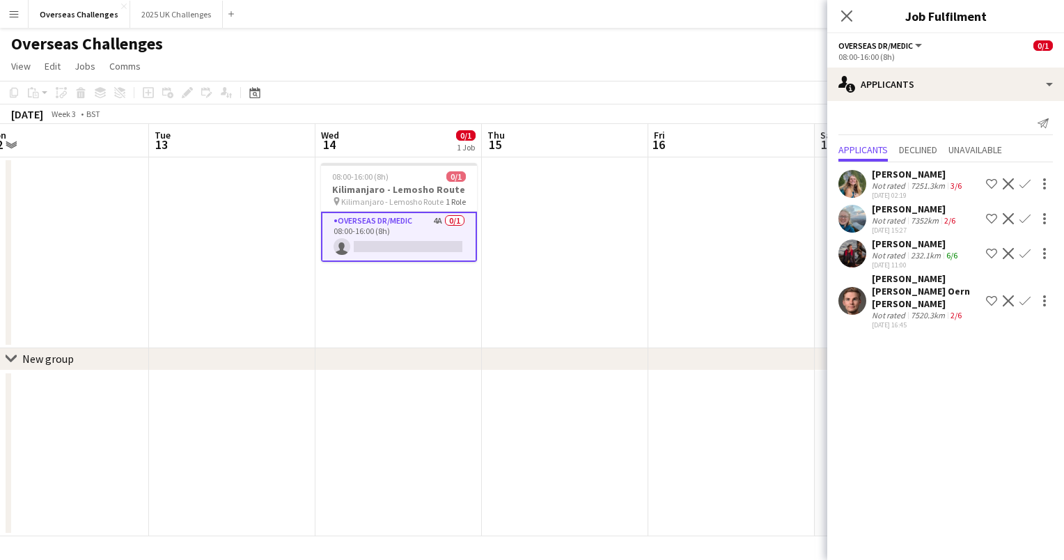
click at [941, 251] on div "232.1km" at bounding box center [926, 255] width 36 height 10
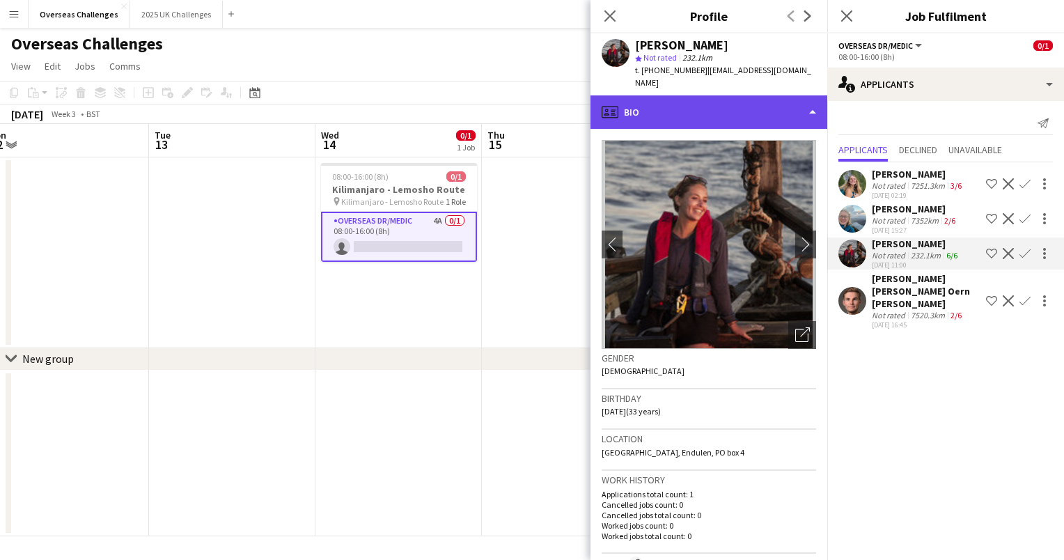
click at [719, 99] on div "profile Bio" at bounding box center [709, 111] width 237 height 33
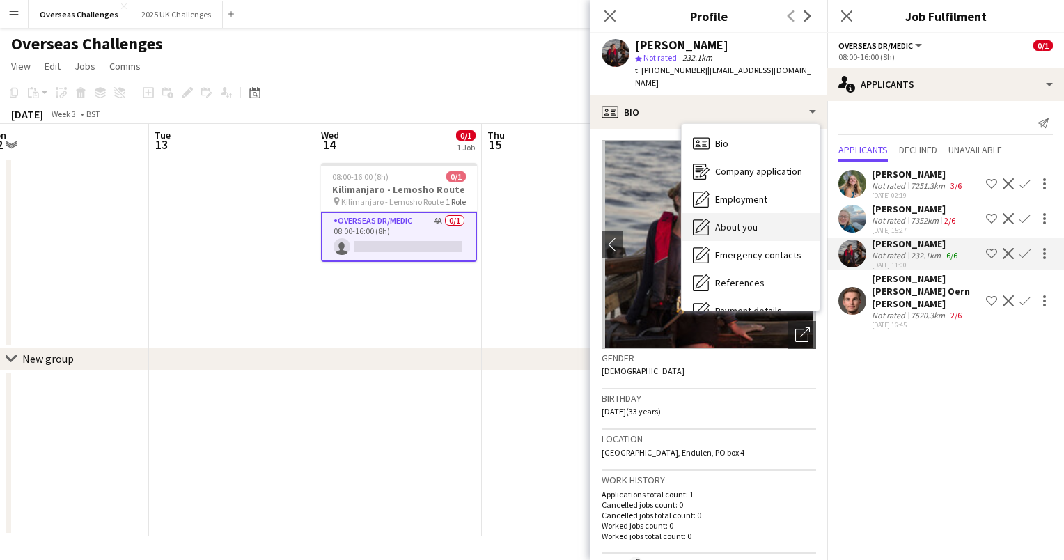
click at [735, 221] on span "About you" at bounding box center [736, 227] width 42 height 13
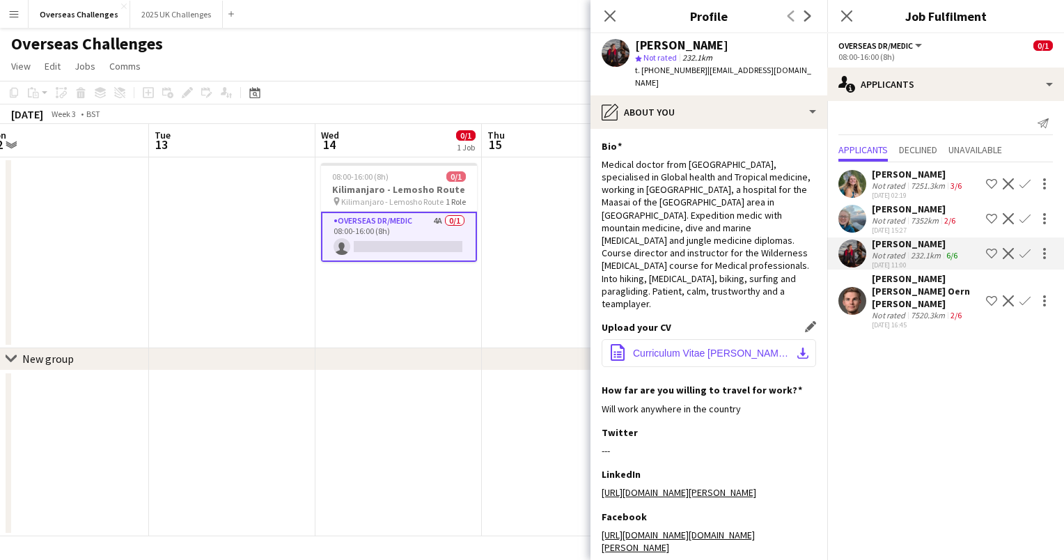
click at [710, 348] on span "Curriculum Vitae [PERSON_NAME].pdf" at bounding box center [711, 353] width 157 height 11
click at [214, 197] on app-date-cell at bounding box center [232, 252] width 166 height 191
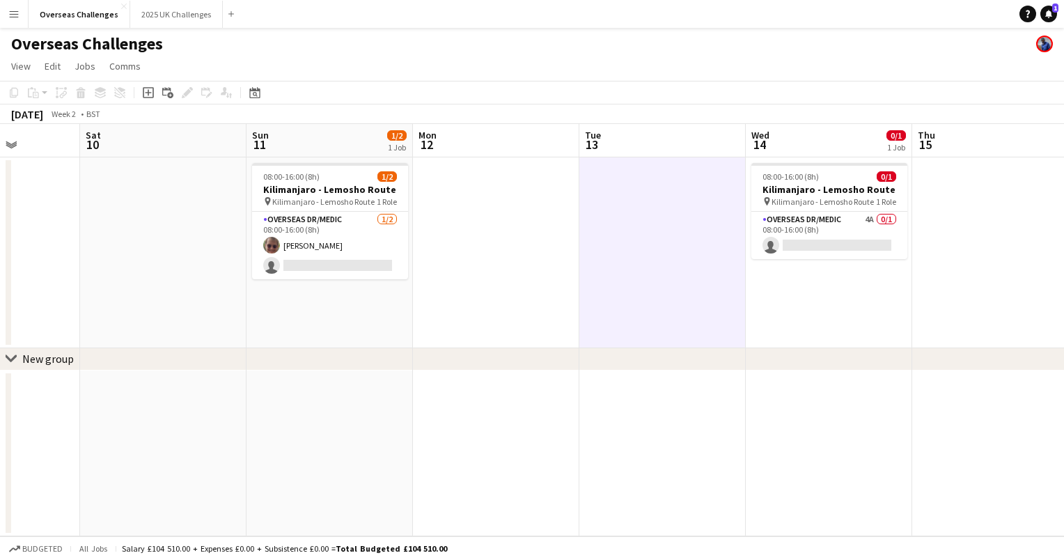
scroll to position [0, 404]
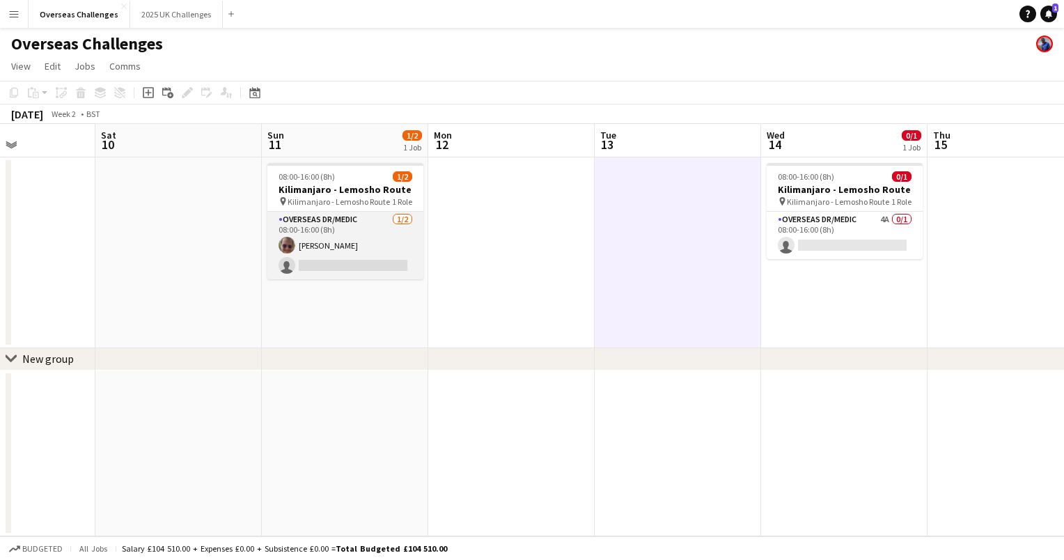
click at [334, 234] on app-card-role "Overseas Dr/Medic [DATE] 08:00-16:00 (8h) [PERSON_NAME] single-neutral-actions" at bounding box center [345, 246] width 156 height 68
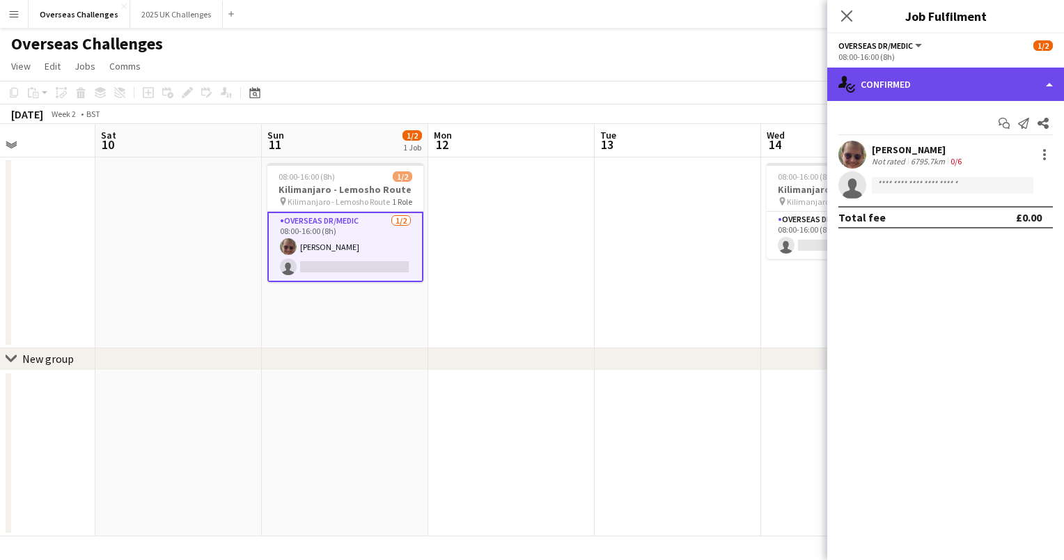
click at [947, 93] on div "single-neutral-actions-check-2 Confirmed" at bounding box center [945, 84] width 237 height 33
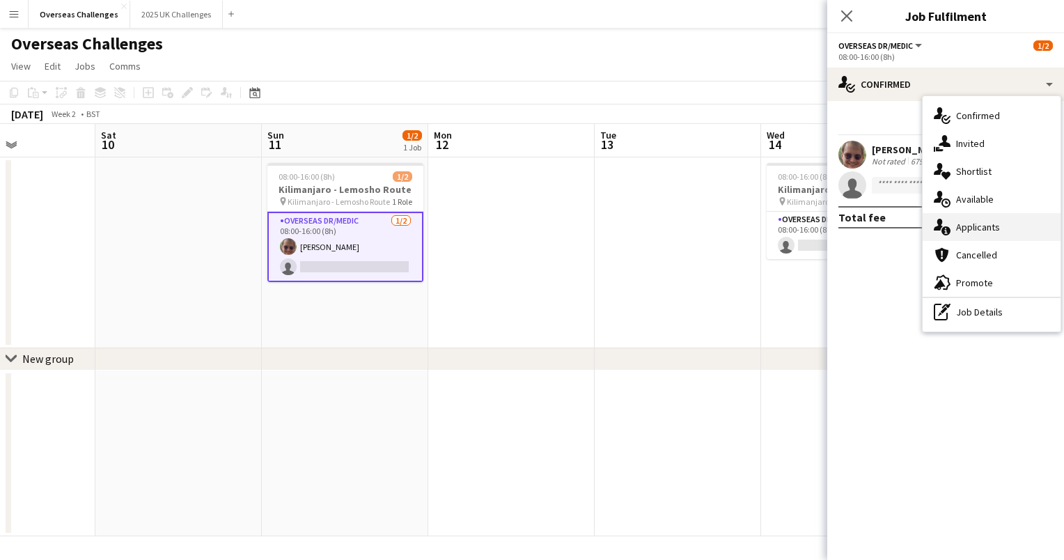
click at [967, 220] on div "single-neutral-actions-information Applicants" at bounding box center [992, 227] width 138 height 28
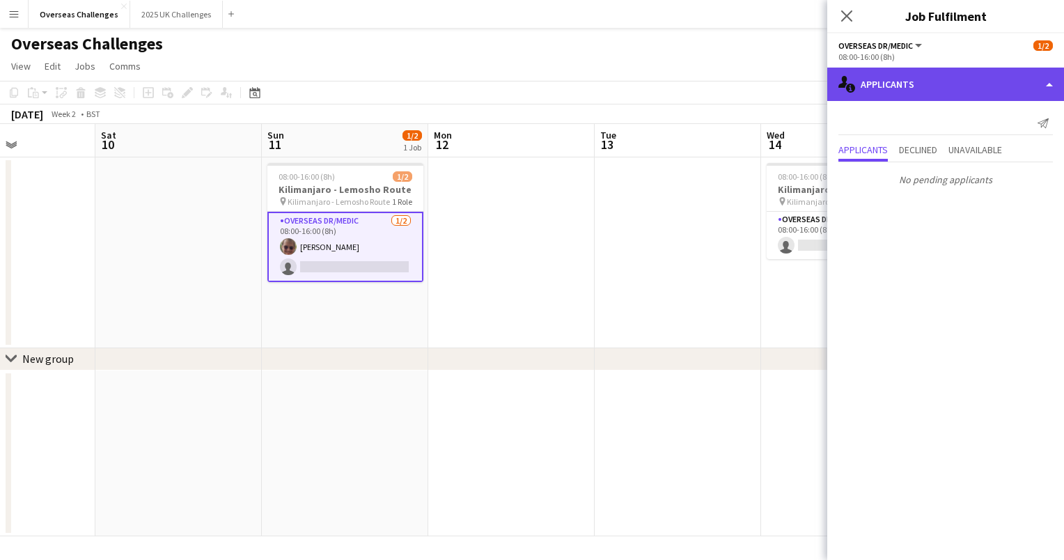
click at [914, 85] on div "single-neutral-actions-information Applicants" at bounding box center [945, 84] width 237 height 33
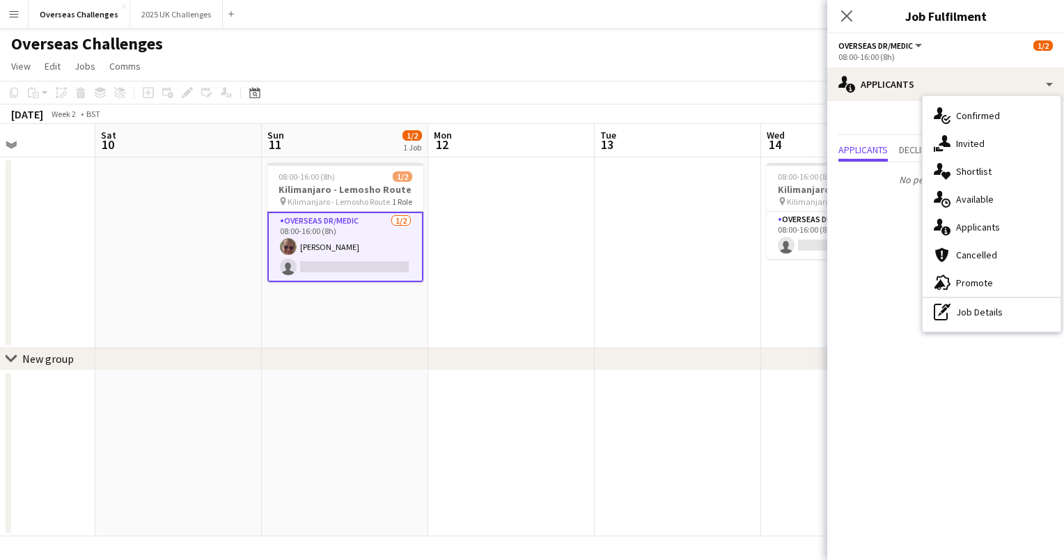
click at [882, 107] on div "Send notification Applicants Declined Unavailable No pending applicants" at bounding box center [945, 152] width 237 height 102
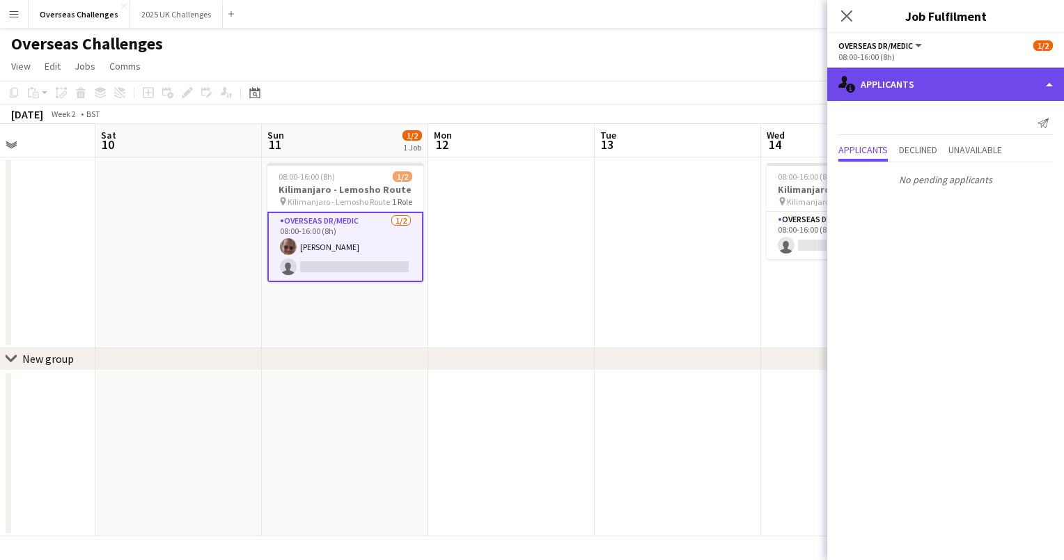
click at [943, 84] on div "single-neutral-actions-information Applicants" at bounding box center [945, 84] width 237 height 33
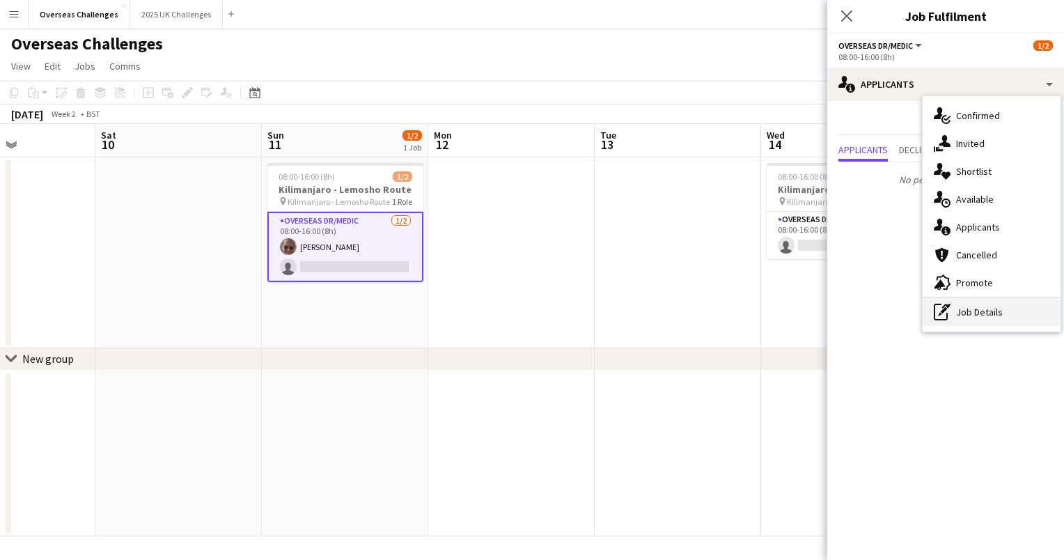
click at [990, 315] on div "pen-write Job Details" at bounding box center [992, 312] width 138 height 28
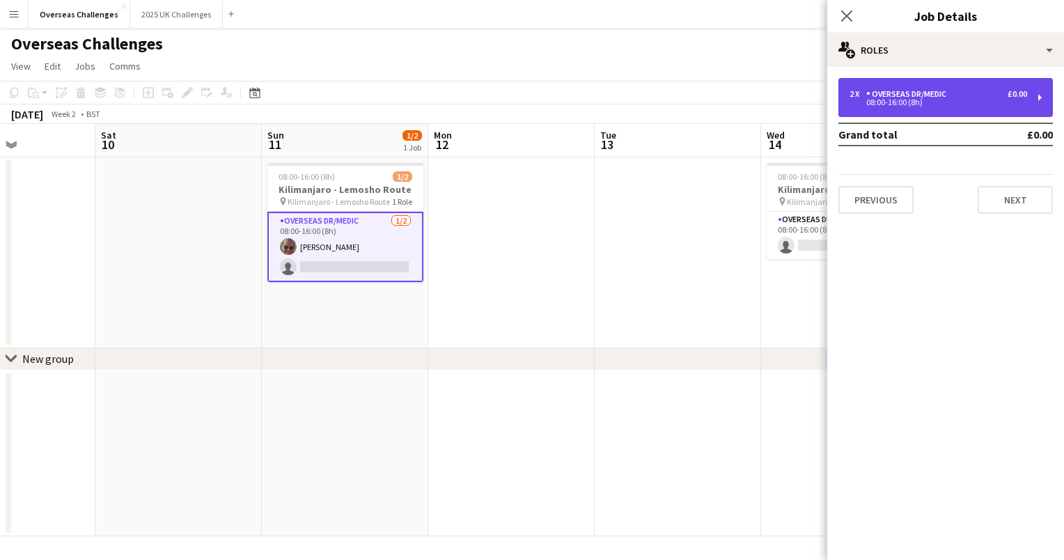
click at [962, 100] on div "08:00-16:00 (8h)" at bounding box center [939, 102] width 178 height 7
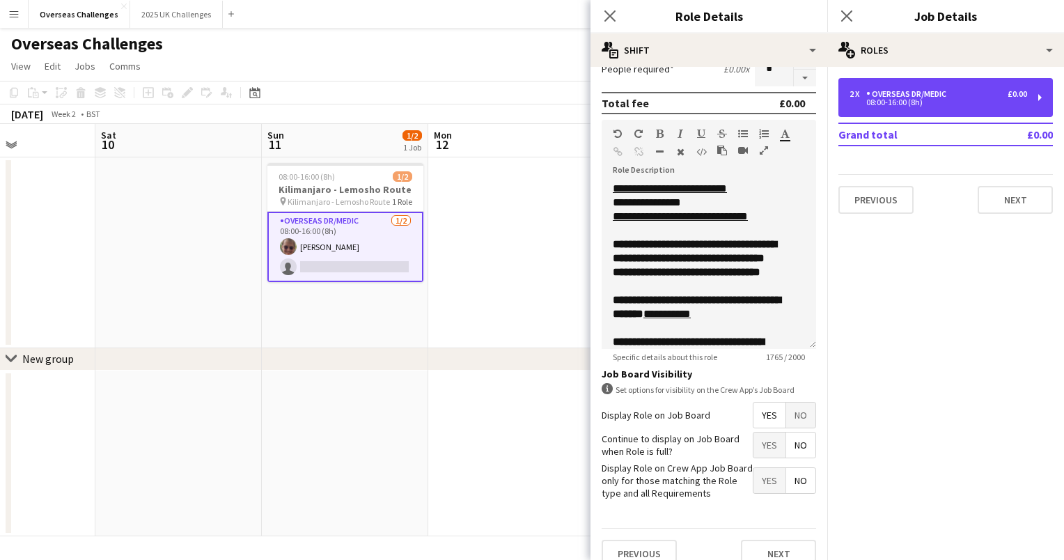
scroll to position [277, 0]
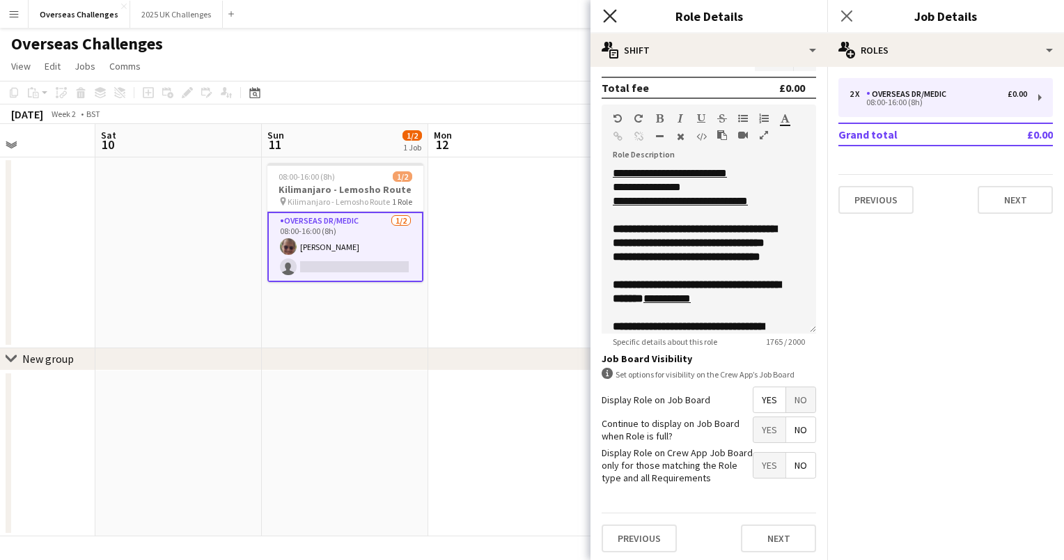
click at [612, 15] on icon at bounding box center [609, 15] width 13 height 13
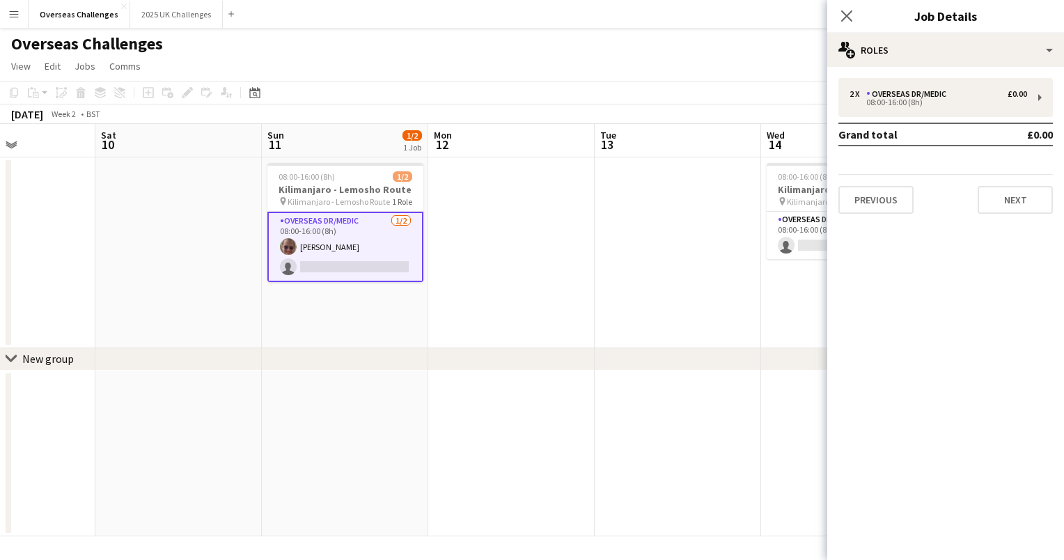
click at [658, 231] on app-date-cell at bounding box center [678, 252] width 166 height 191
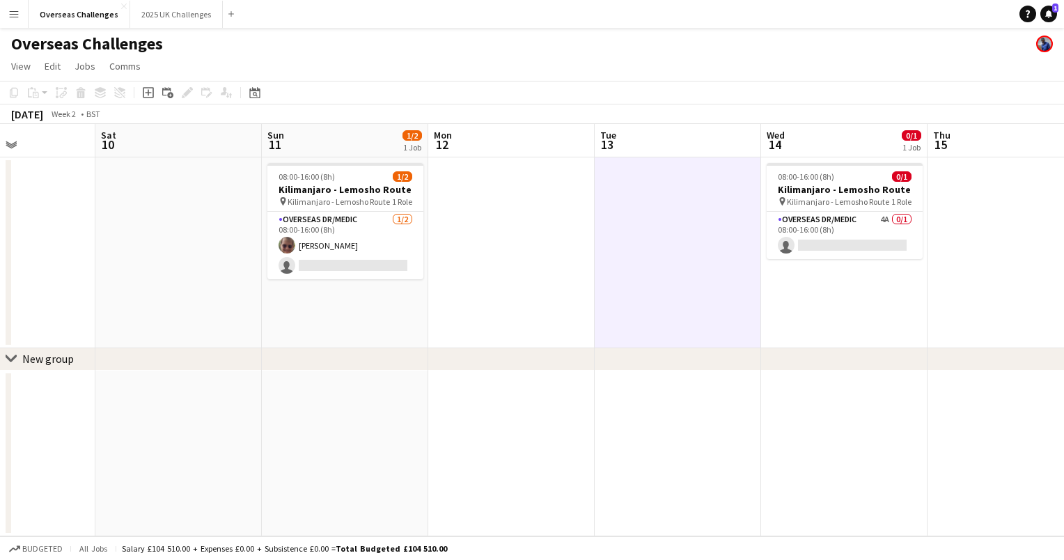
click at [991, 206] on app-date-cell at bounding box center [1011, 252] width 166 height 191
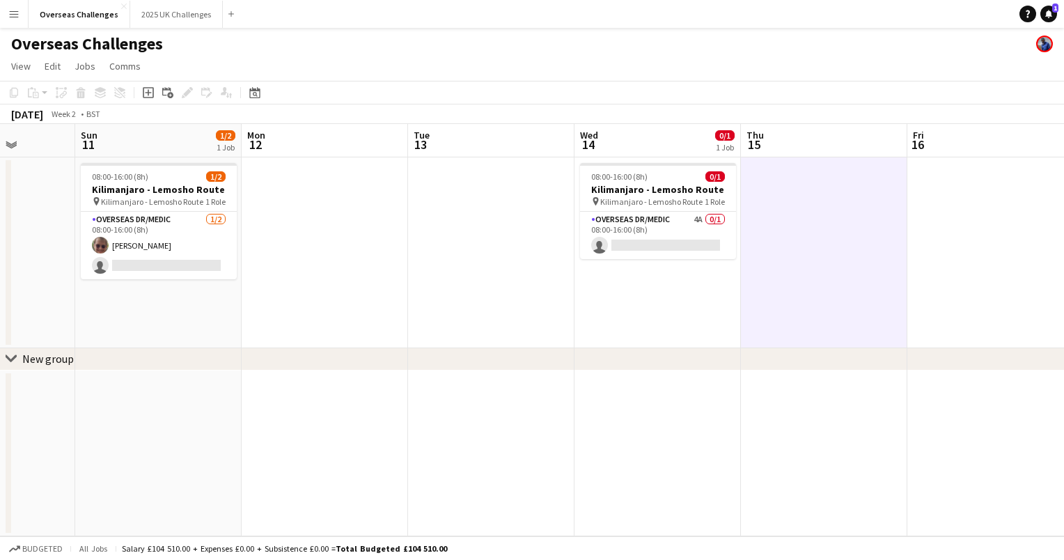
scroll to position [0, 627]
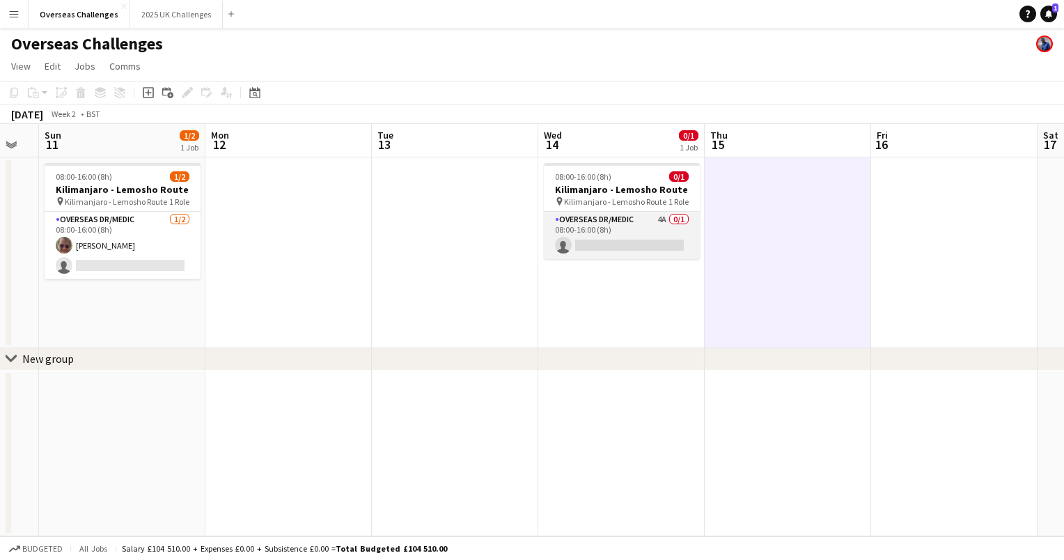
click at [629, 220] on app-card-role "Overseas Dr/Medic 4A 0/1 08:00-16:00 (8h) single-neutral-actions" at bounding box center [622, 235] width 156 height 47
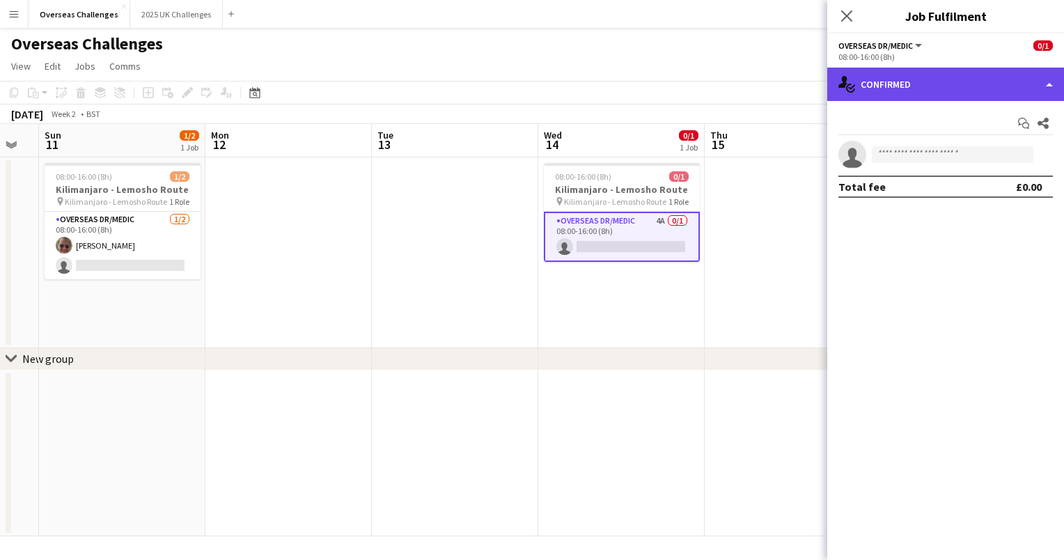
click at [922, 72] on div "single-neutral-actions-check-2 Confirmed" at bounding box center [945, 84] width 237 height 33
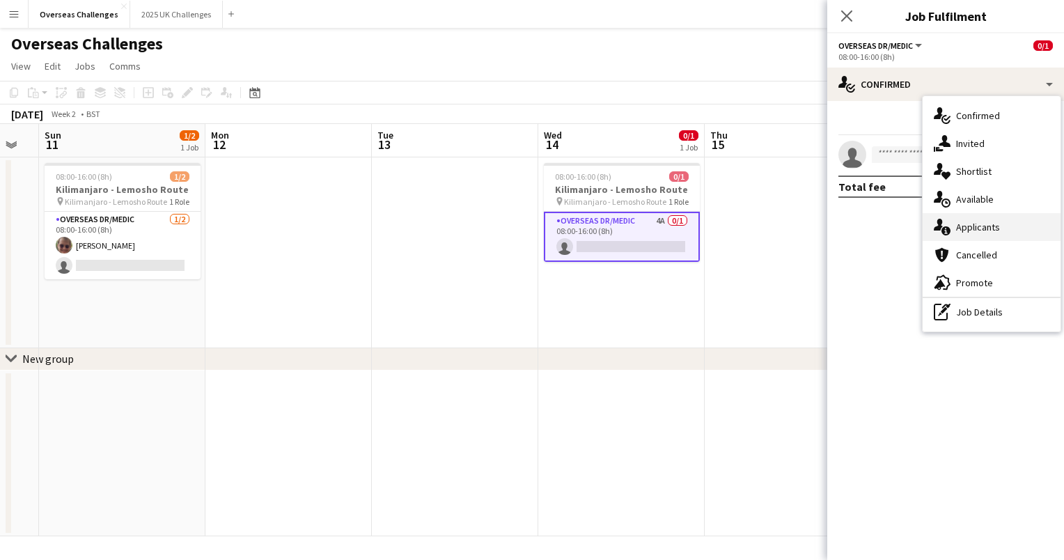
click at [992, 225] on div "single-neutral-actions-information Applicants" at bounding box center [992, 227] width 138 height 28
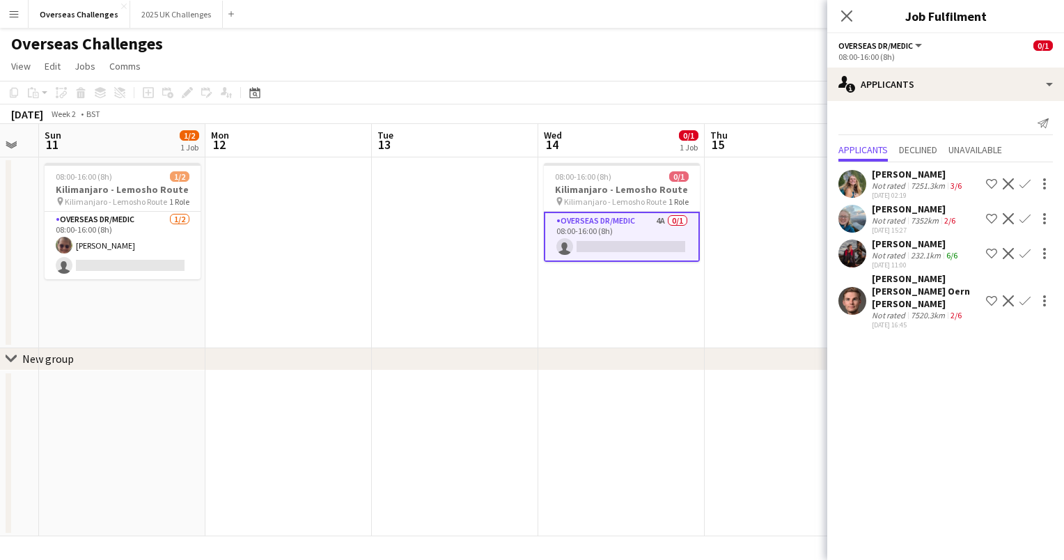
click at [899, 254] on div "Not rated" at bounding box center [890, 255] width 36 height 10
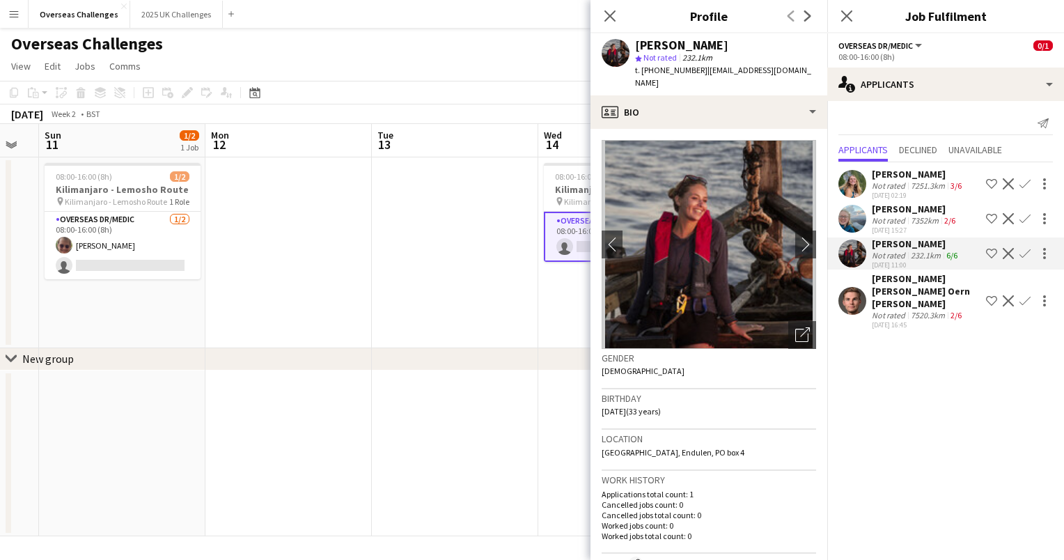
click at [457, 262] on app-date-cell at bounding box center [455, 252] width 166 height 191
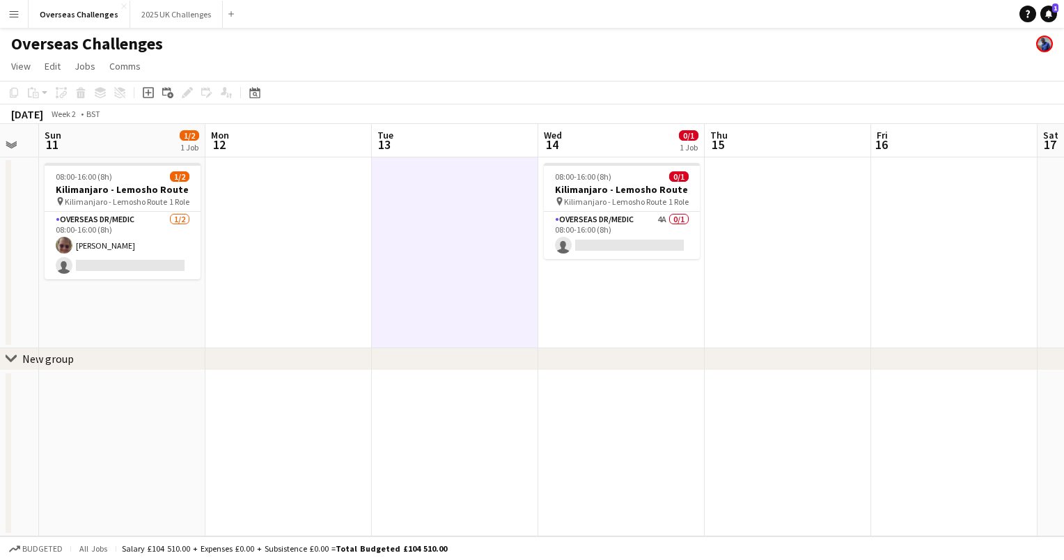
scroll to position [0, 655]
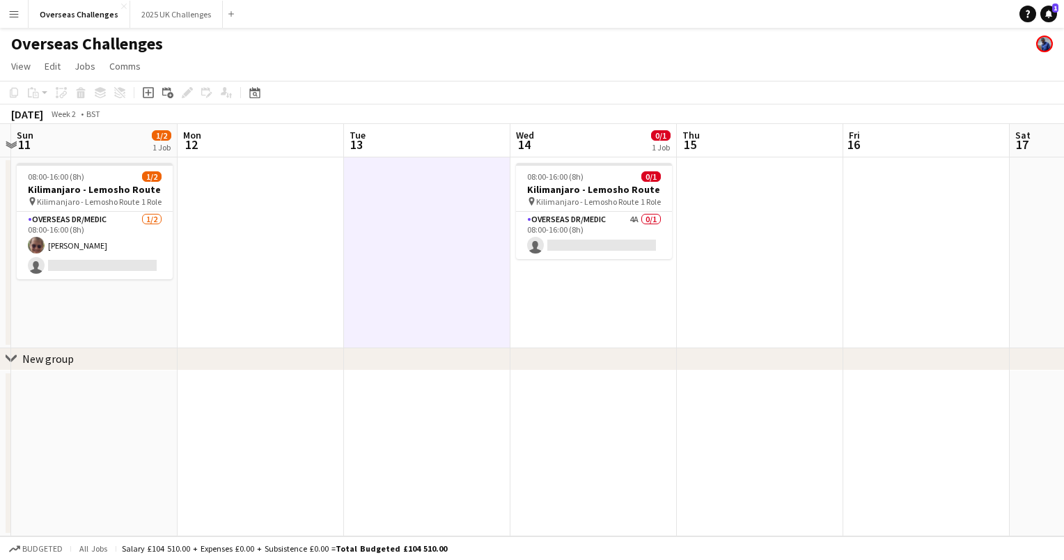
click at [591, 276] on app-date-cell "08:00-16:00 (8h) 0/1 [GEOGRAPHIC_DATA] - Lemosho Route pin Kilimanjaro - Lemosh…" at bounding box center [593, 252] width 166 height 191
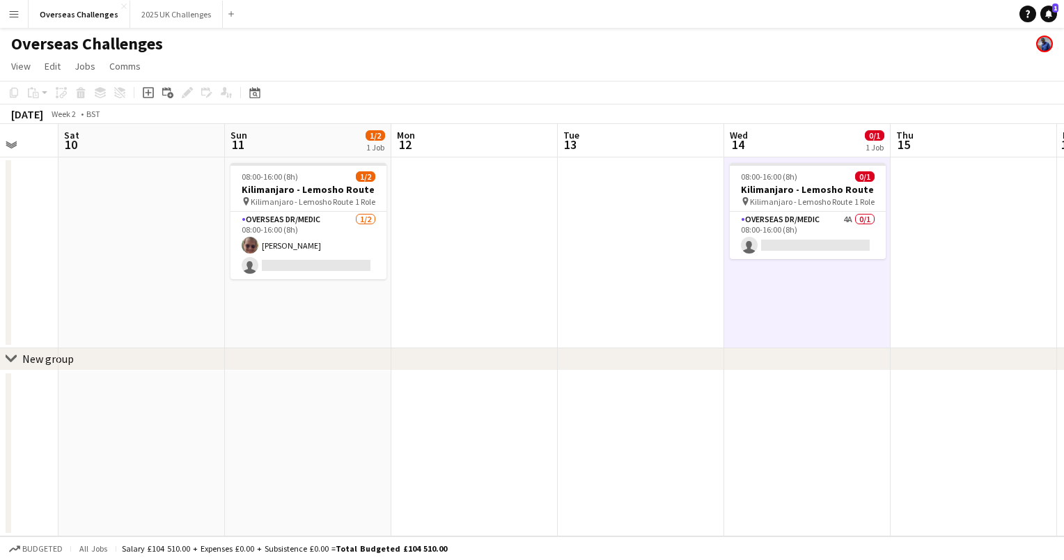
scroll to position [0, 406]
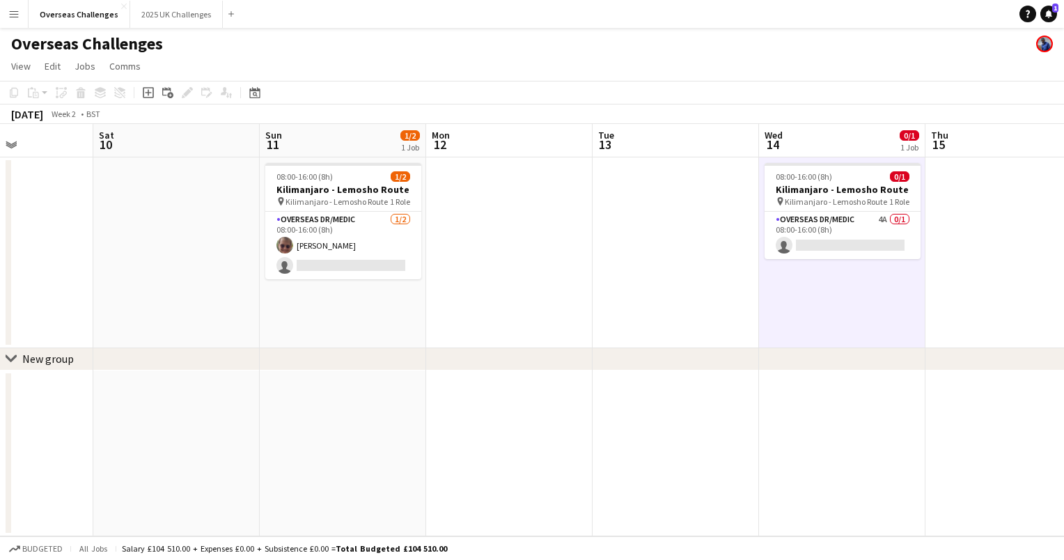
click at [816, 283] on app-date-cell "08:00-16:00 (8h) 0/1 [GEOGRAPHIC_DATA] - Lemosho Route pin Kilimanjaro - Lemosh…" at bounding box center [842, 252] width 166 height 191
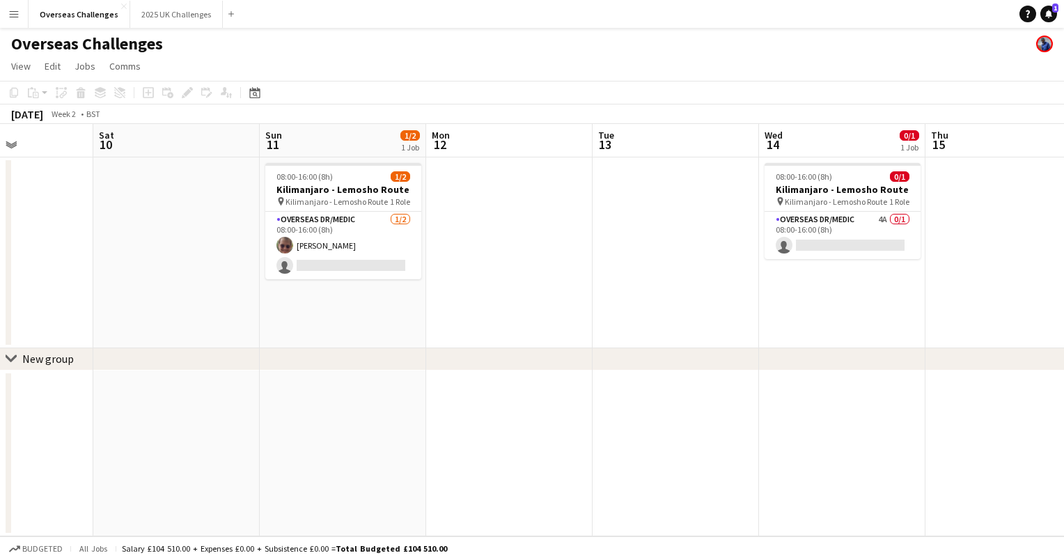
click at [839, 276] on app-date-cell "08:00-16:00 (8h) 0/1 [GEOGRAPHIC_DATA] - Lemosho Route pin Kilimanjaro - Lemosh…" at bounding box center [842, 252] width 166 height 191
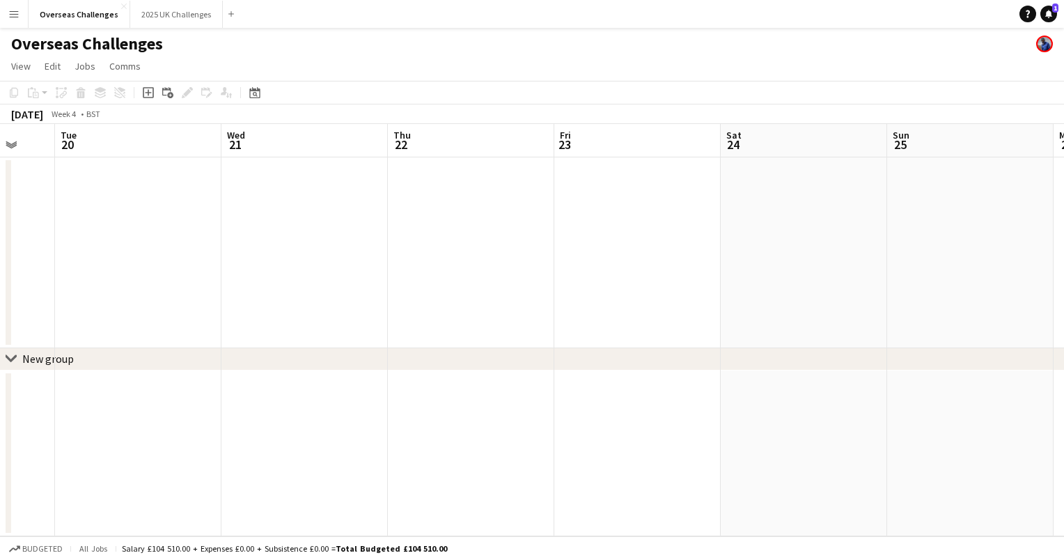
scroll to position [0, 470]
click at [664, 234] on app-date-cell at bounding box center [612, 252] width 166 height 191
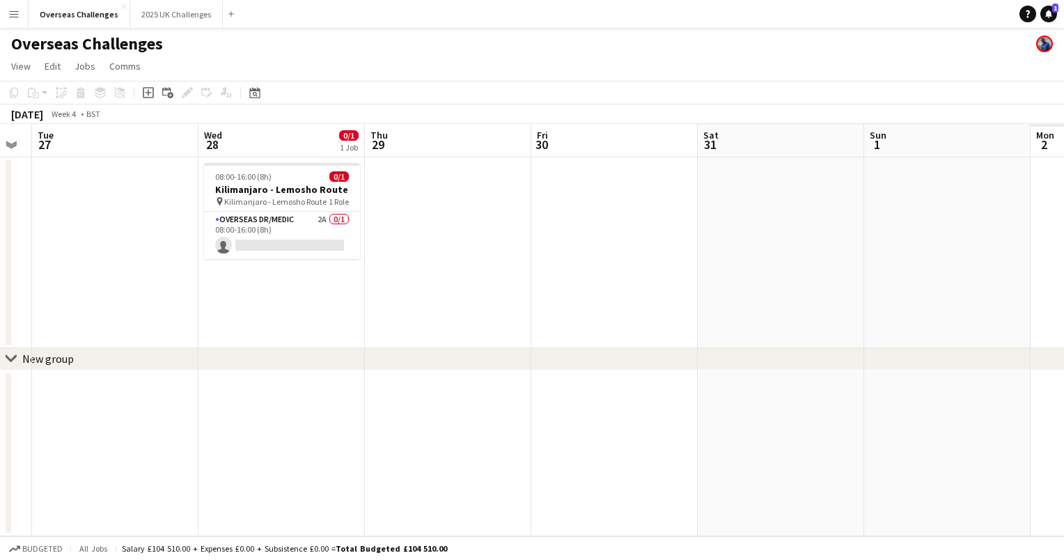
scroll to position [0, 336]
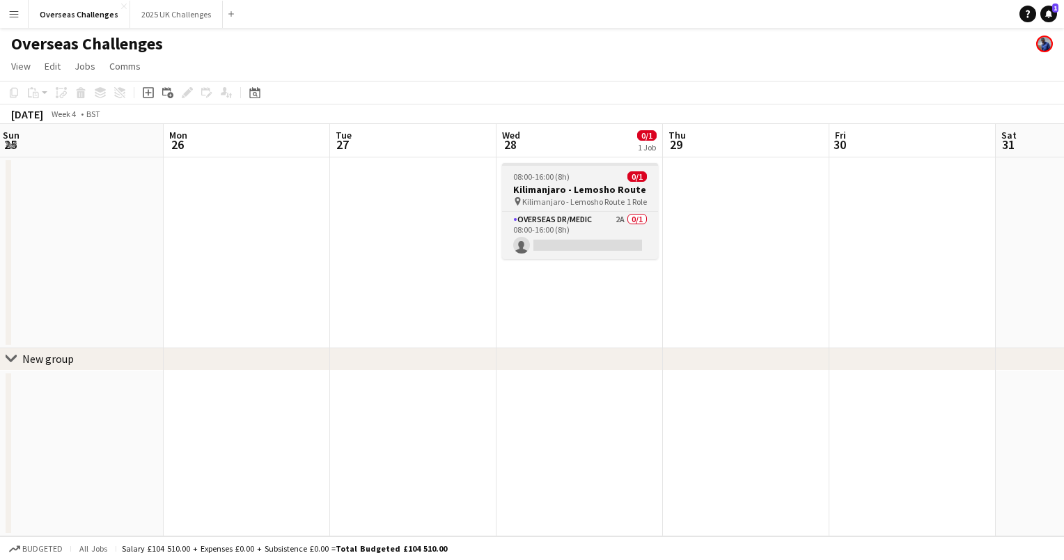
click at [574, 178] on div "08:00-16:00 (8h) 0/1" at bounding box center [580, 176] width 156 height 10
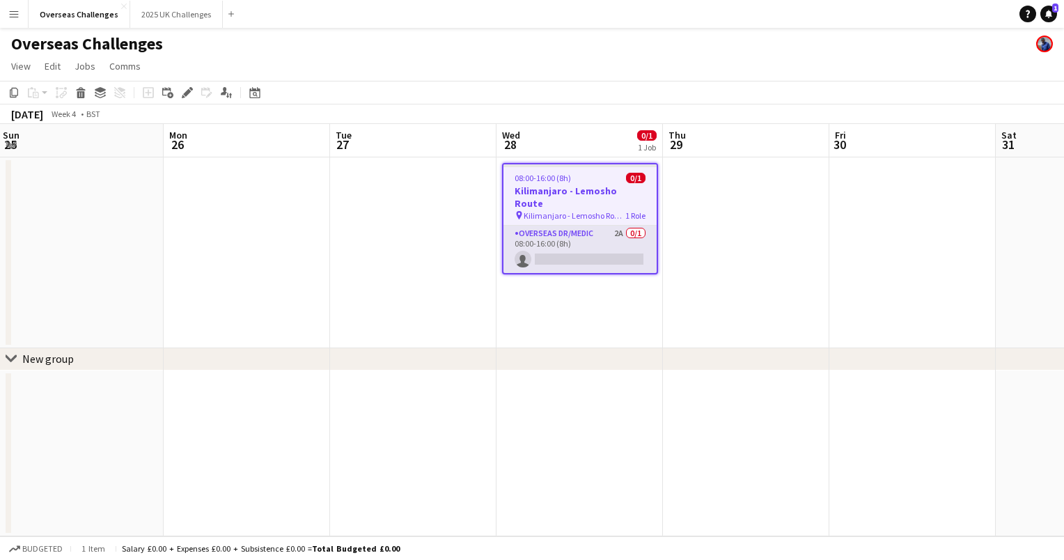
click at [575, 226] on app-card-role "Overseas Dr/Medic 2A 0/1 08:00-16:00 (8h) single-neutral-actions" at bounding box center [580, 249] width 153 height 47
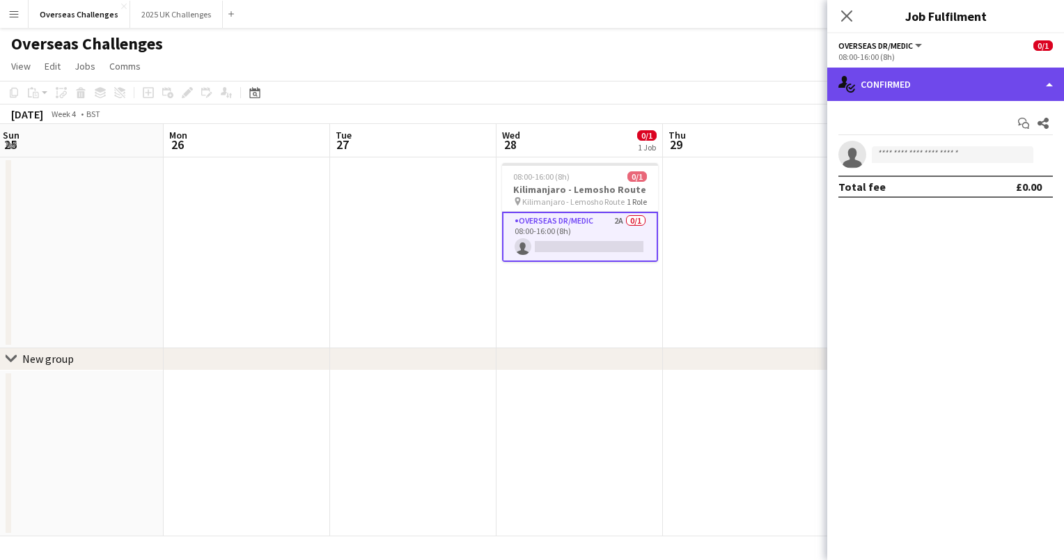
click at [1031, 84] on div "single-neutral-actions-check-2 Confirmed" at bounding box center [945, 84] width 237 height 33
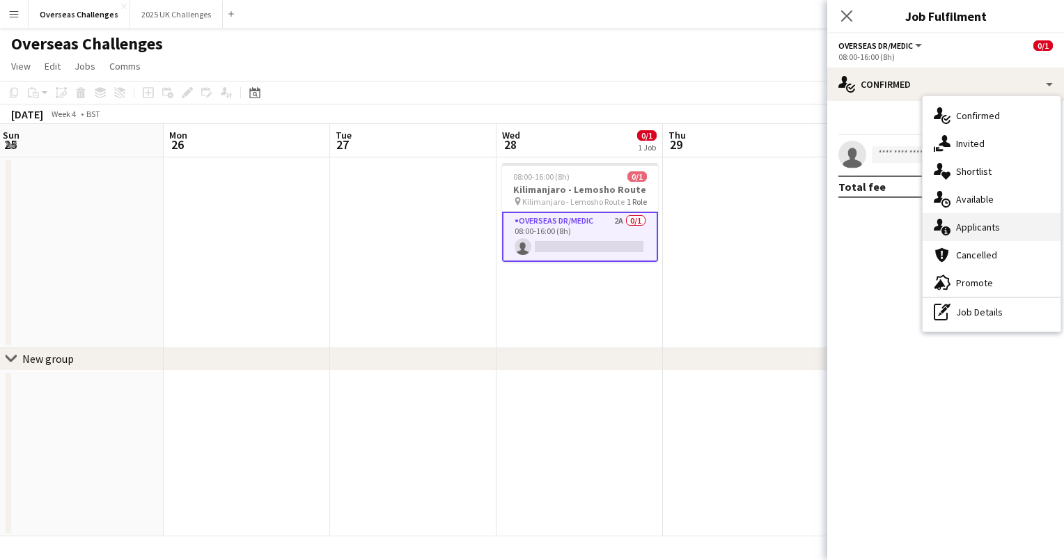
click at [992, 224] on div "single-neutral-actions-information Applicants" at bounding box center [992, 227] width 138 height 28
